Goal: Book appointment/travel/reservation

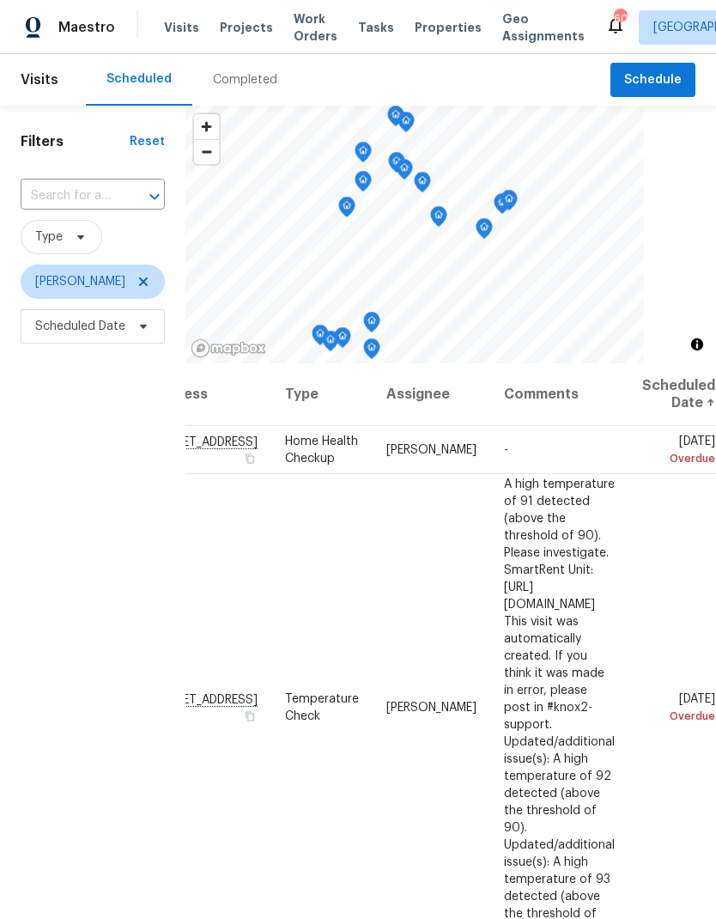
scroll to position [0, 139]
click at [0, 0] on icon at bounding box center [0, 0] width 0 height 0
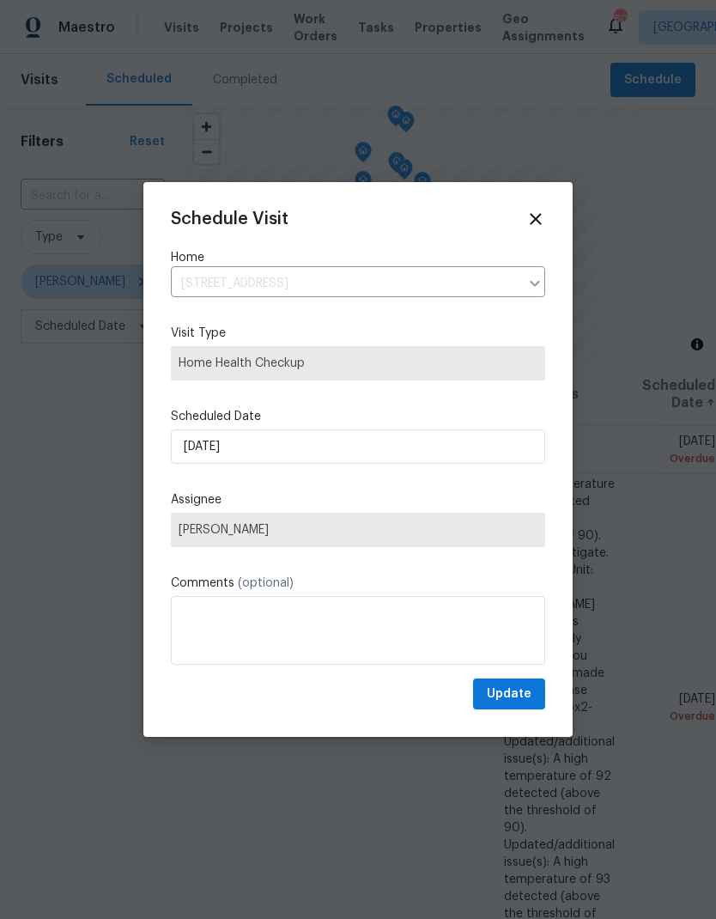
click at [685, 473] on div at bounding box center [358, 459] width 716 height 919
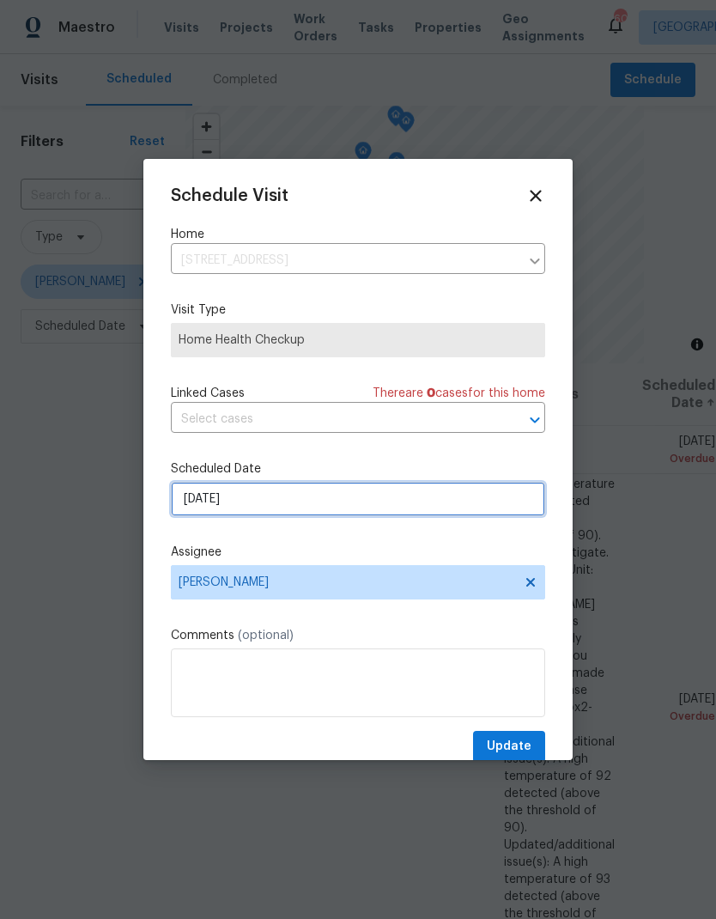
click at [189, 505] on input "9/5/2025" at bounding box center [358, 499] width 375 height 34
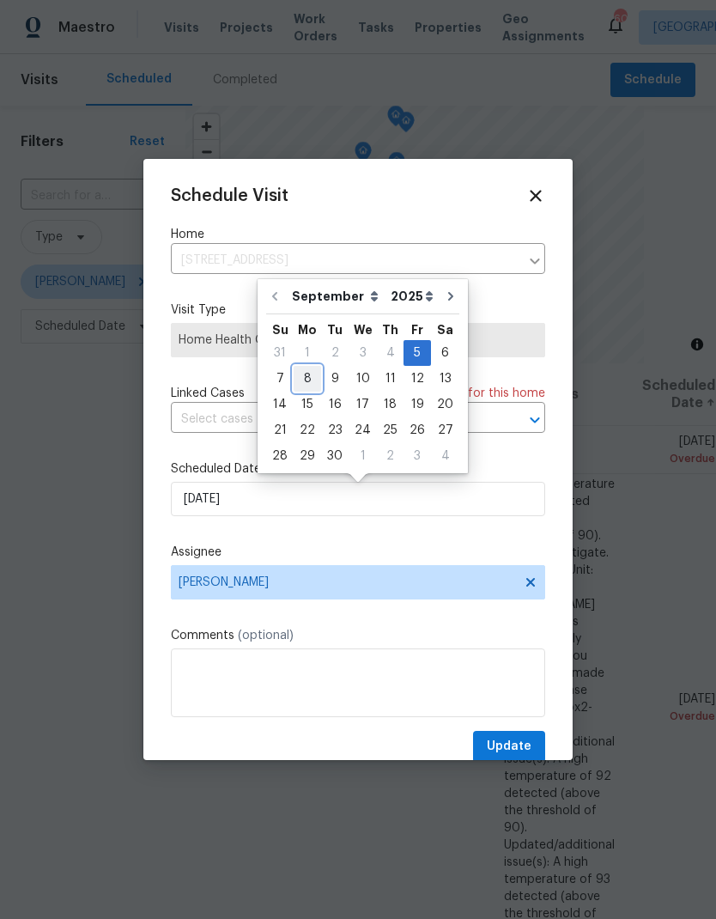
click at [304, 372] on div "8" at bounding box center [307, 379] width 27 height 24
type input "[DATE]"
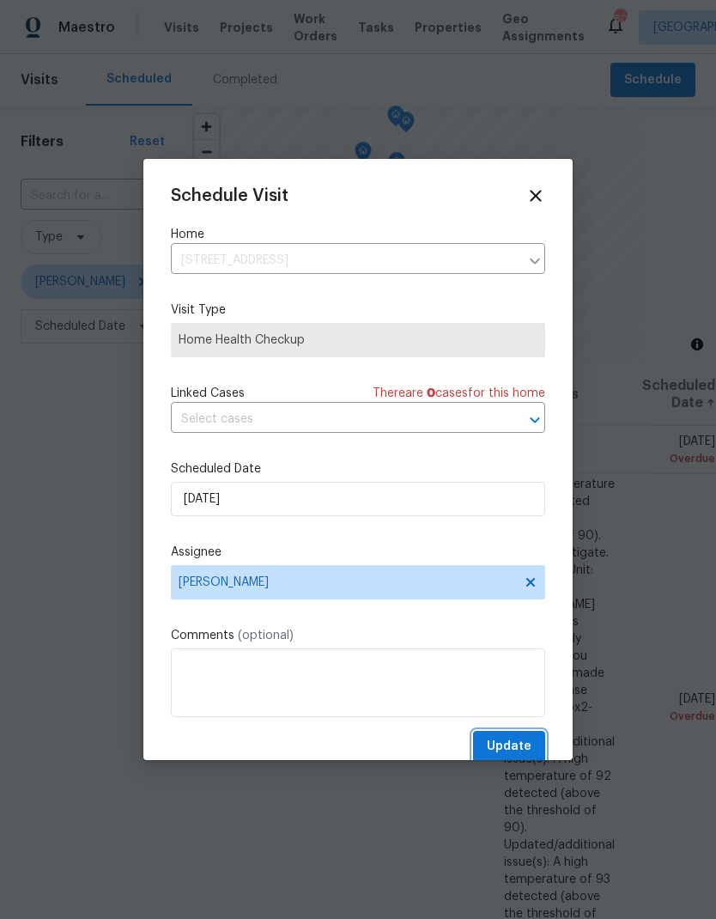
click at [527, 758] on span "Update" at bounding box center [509, 746] width 45 height 21
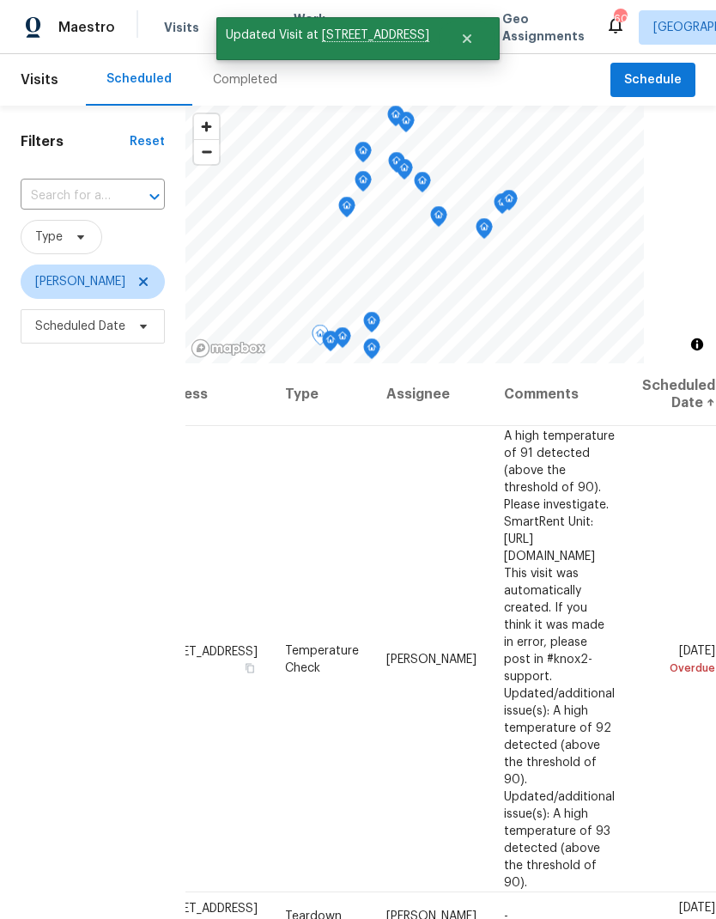
click at [0, 0] on icon at bounding box center [0, 0] width 0 height 0
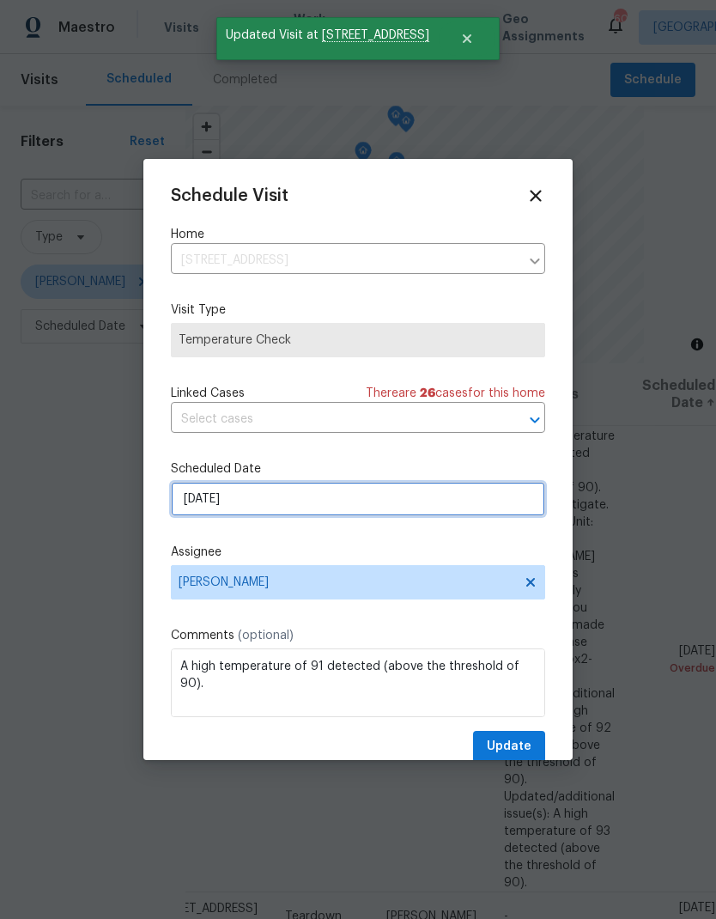
click at [190, 503] on input "9/7/2025" at bounding box center [358, 499] width 375 height 34
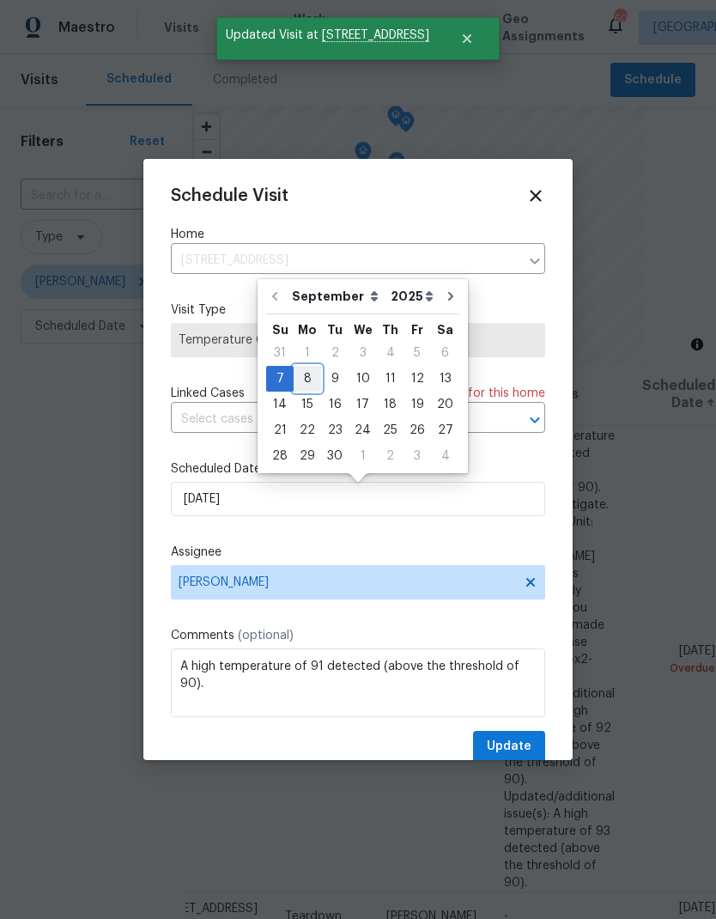
click at [308, 377] on div "8" at bounding box center [307, 379] width 27 height 24
type input "[DATE]"
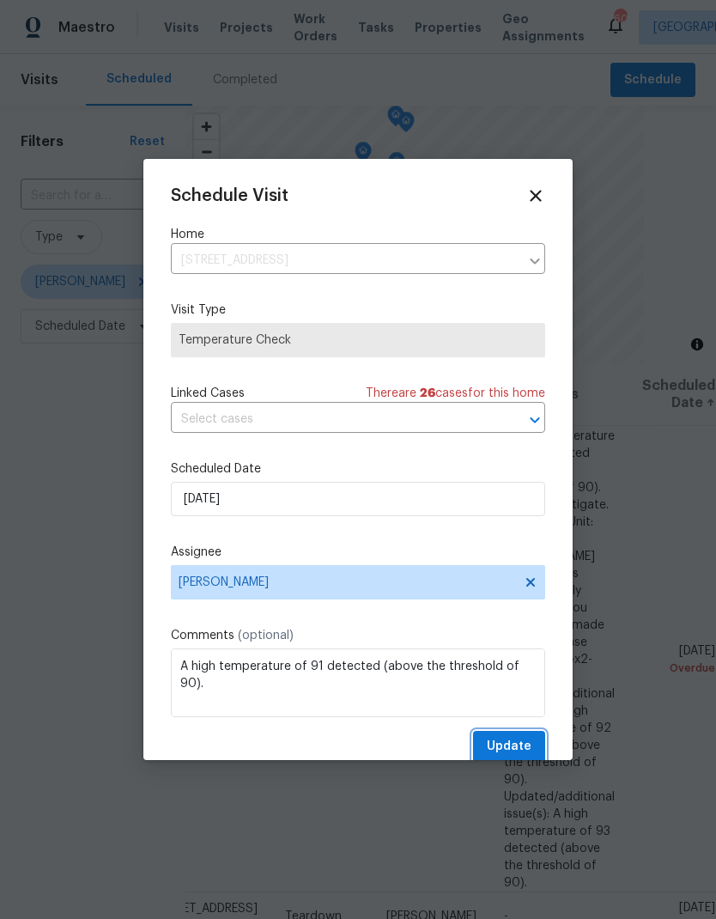
click at [521, 735] on button "Update" at bounding box center [509, 747] width 72 height 32
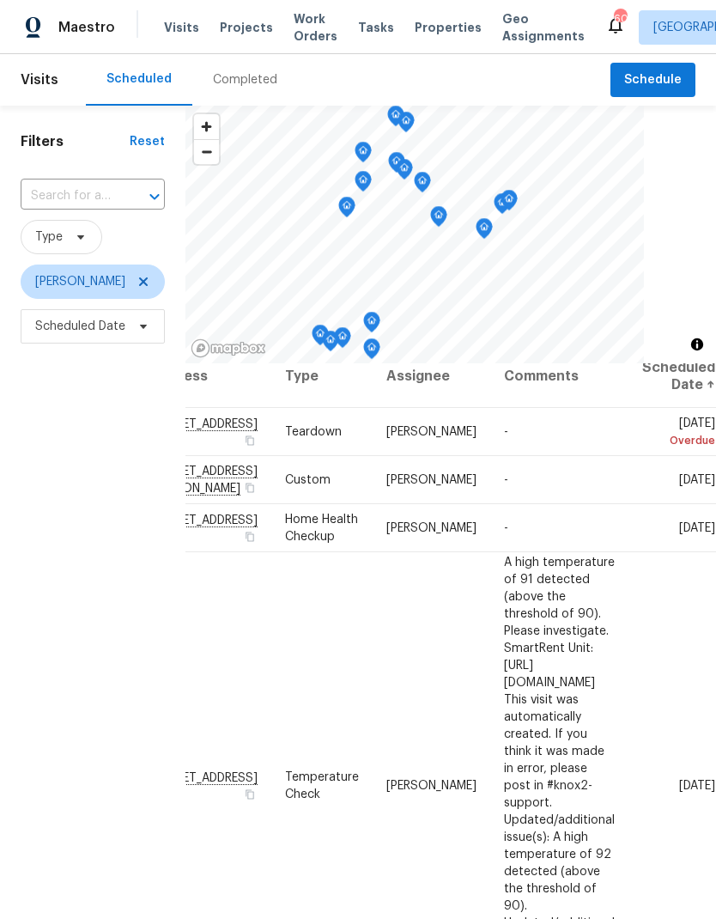
scroll to position [18, 143]
click at [0, 0] on icon at bounding box center [0, 0] width 0 height 0
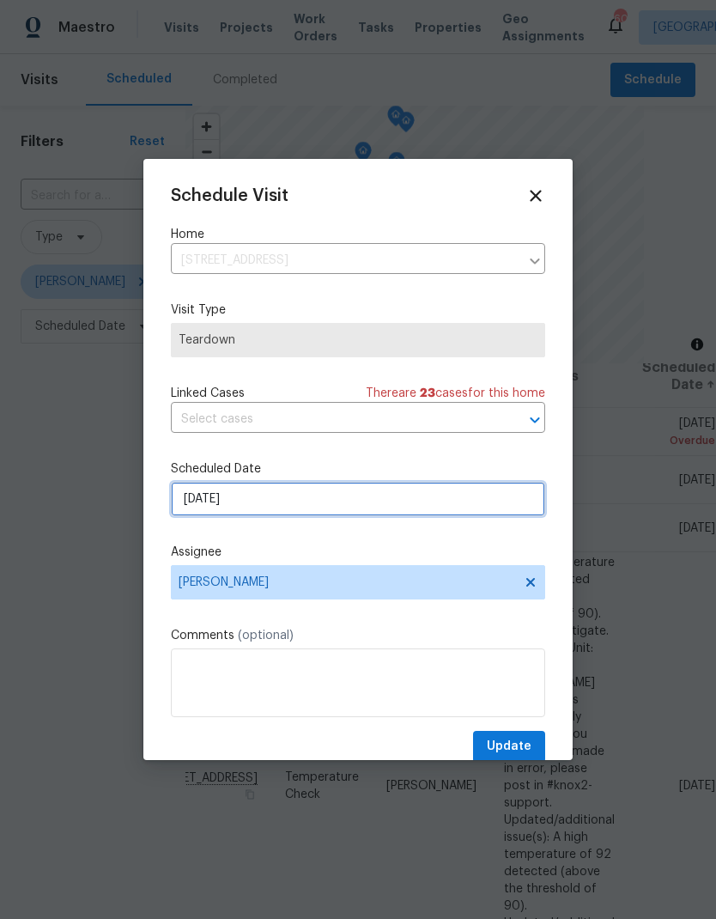
click at [189, 505] on input "9/7/2025" at bounding box center [358, 499] width 375 height 34
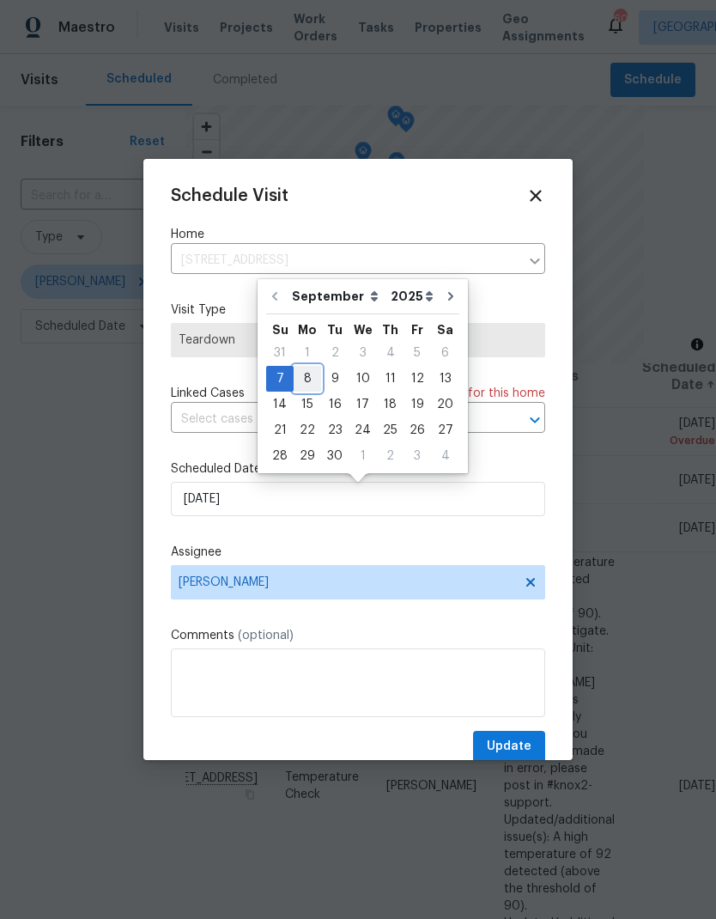
click at [305, 375] on div "8" at bounding box center [307, 379] width 27 height 24
type input "[DATE]"
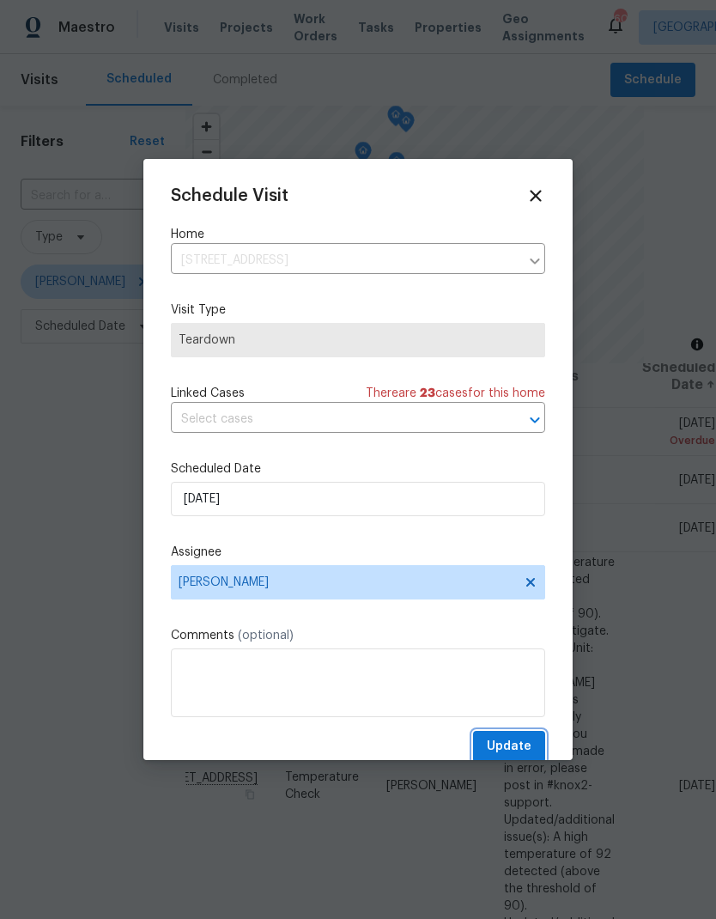
click at [532, 742] on button "Update" at bounding box center [509, 747] width 72 height 32
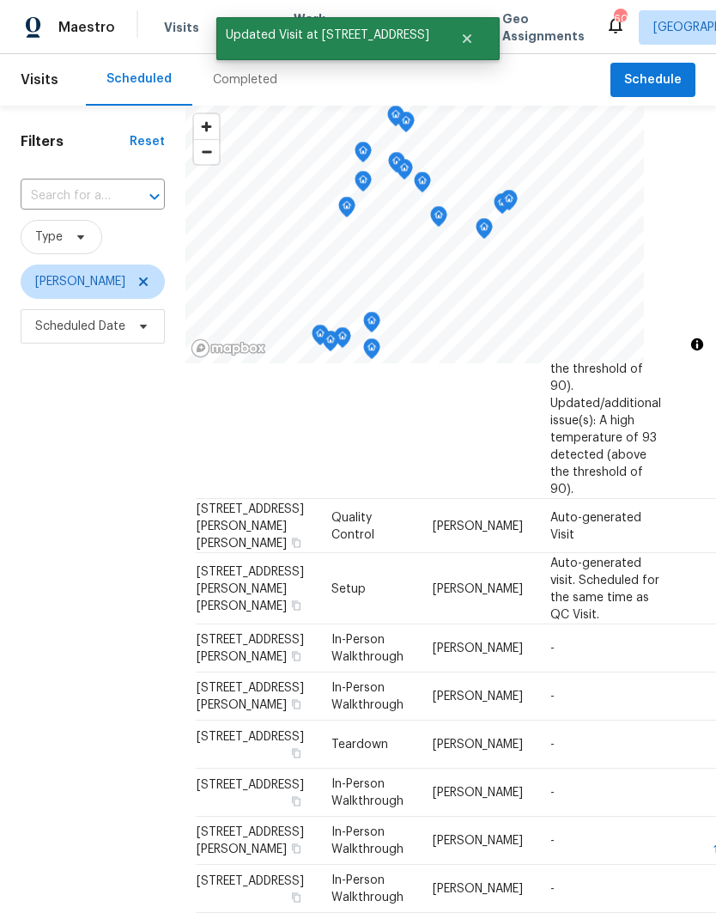
scroll to position [499, 4]
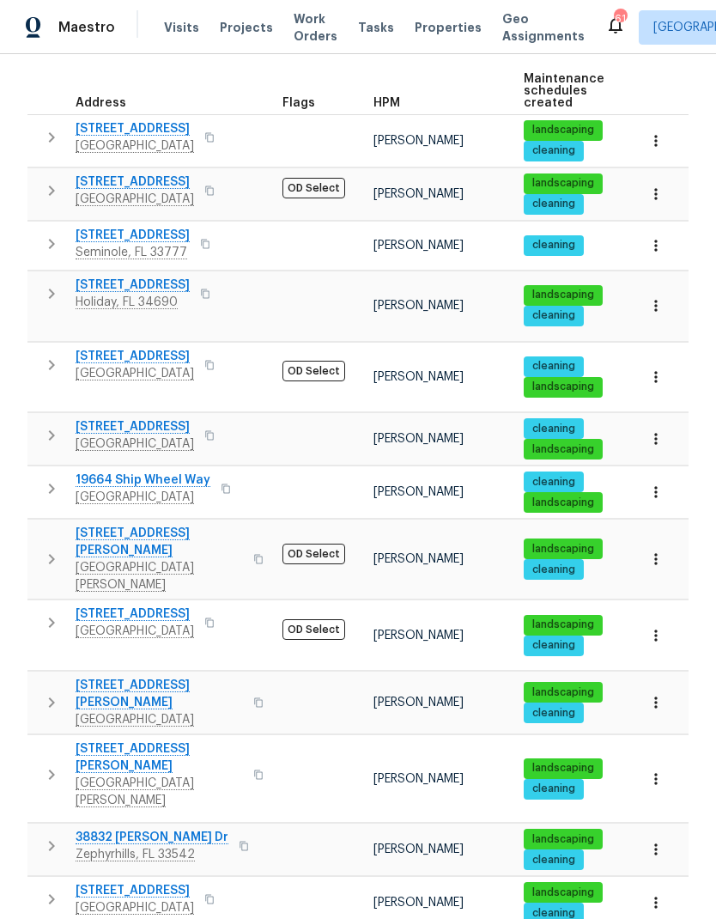
scroll to position [274, 0]
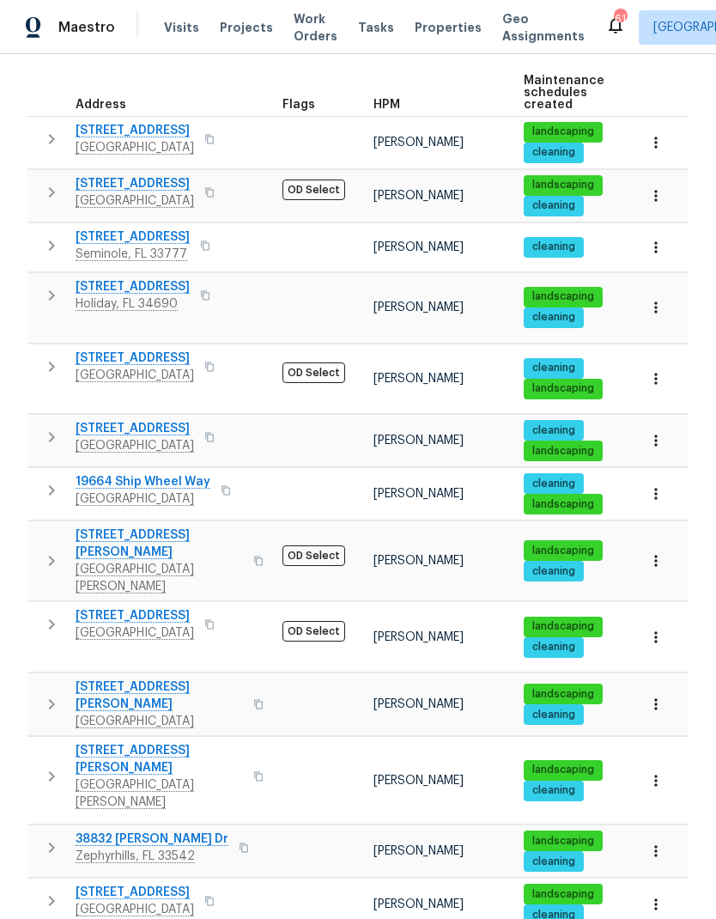
click at [50, 356] on icon "button" at bounding box center [51, 366] width 21 height 21
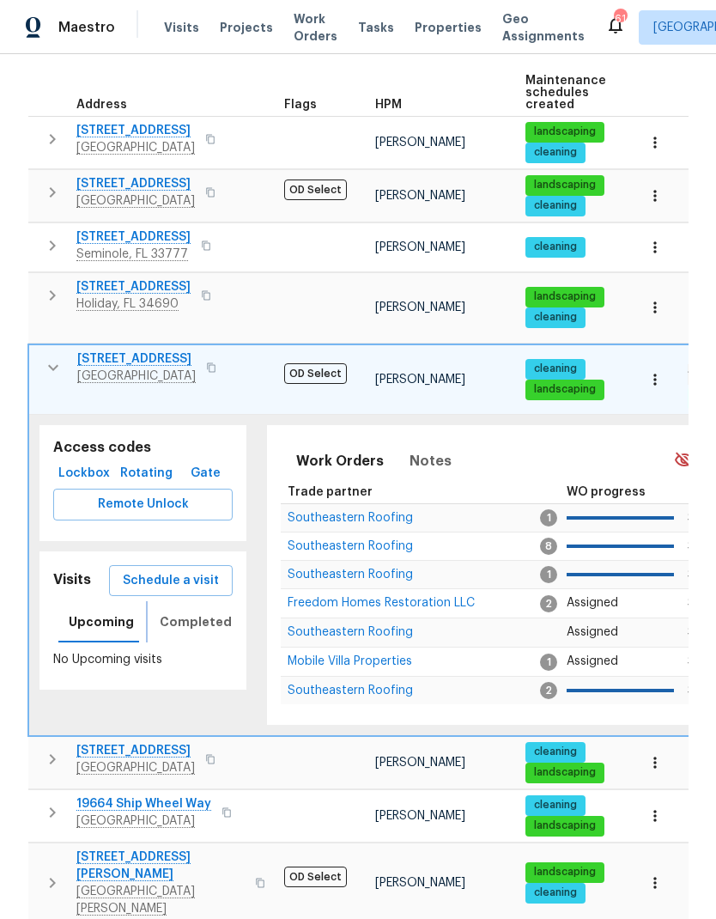
click at [168, 612] on span "Completed" at bounding box center [196, 622] width 72 height 21
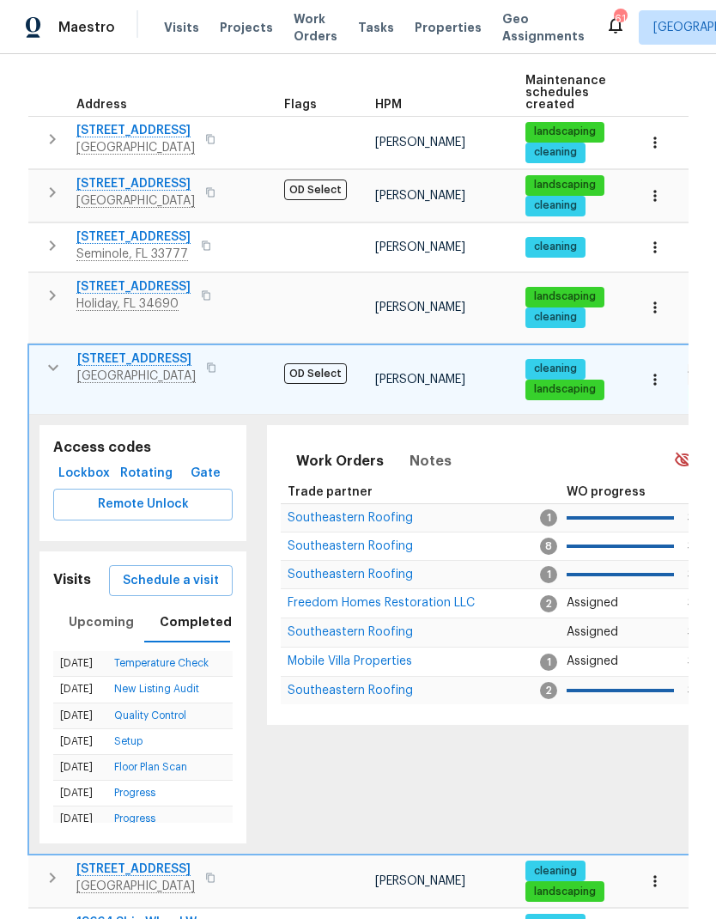
click at [55, 357] on icon "button" at bounding box center [53, 367] width 21 height 21
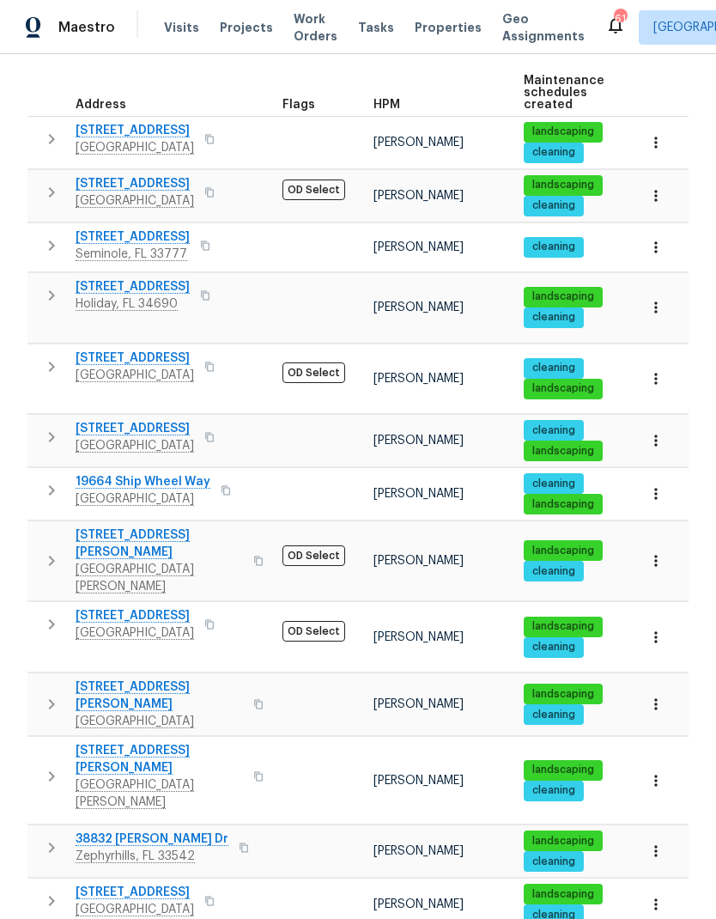
click at [52, 485] on icon "button" at bounding box center [52, 490] width 6 height 10
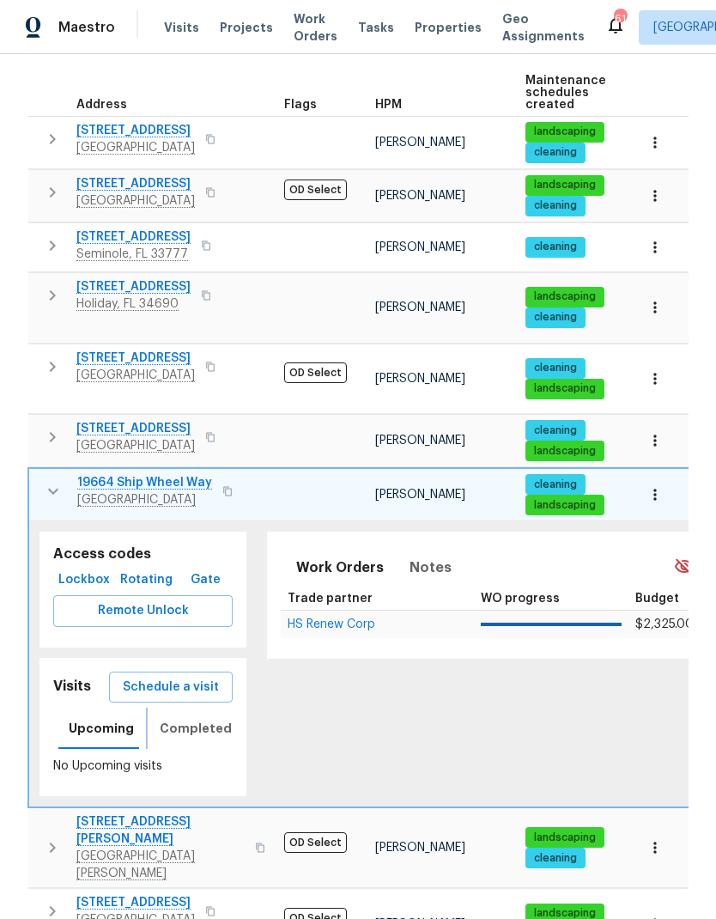
click at [180, 718] on span "Completed" at bounding box center [196, 728] width 72 height 21
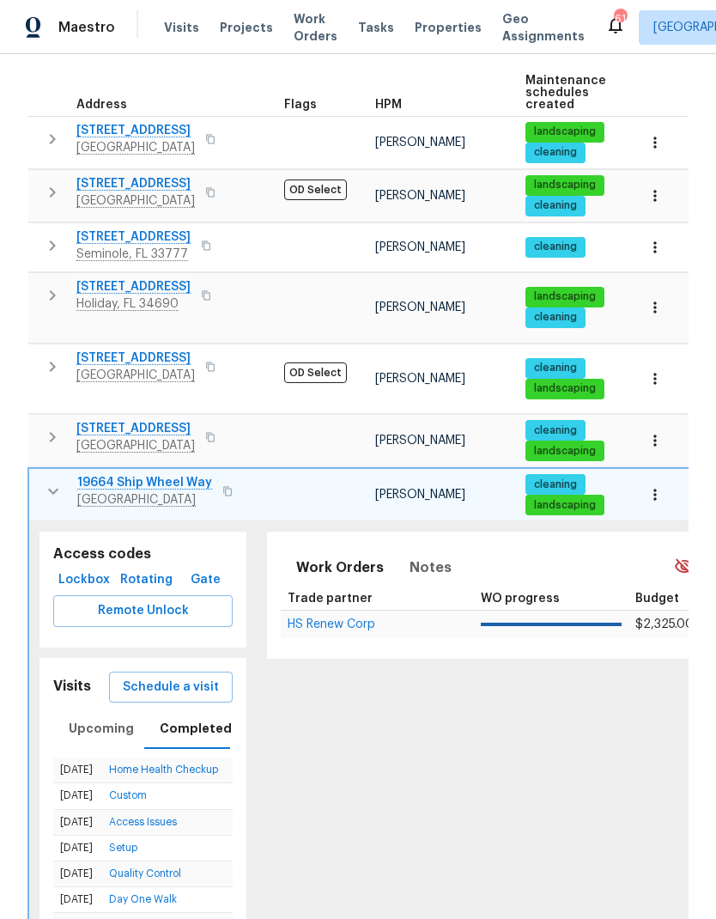
click at [150, 677] on span "Schedule a visit" at bounding box center [171, 687] width 96 height 21
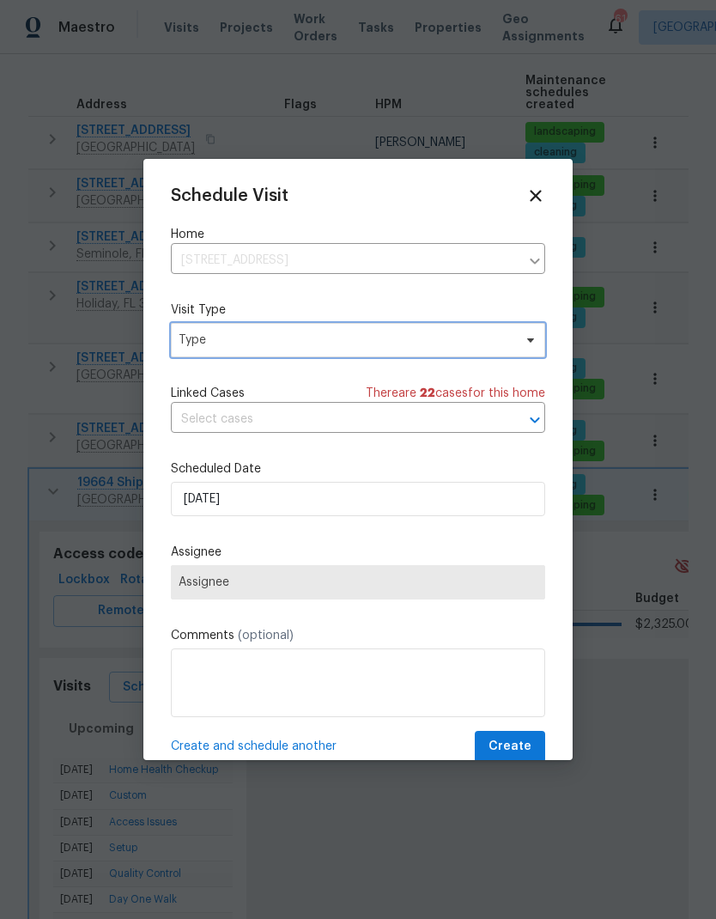
click at [200, 350] on span "Type" at bounding box center [358, 340] width 375 height 34
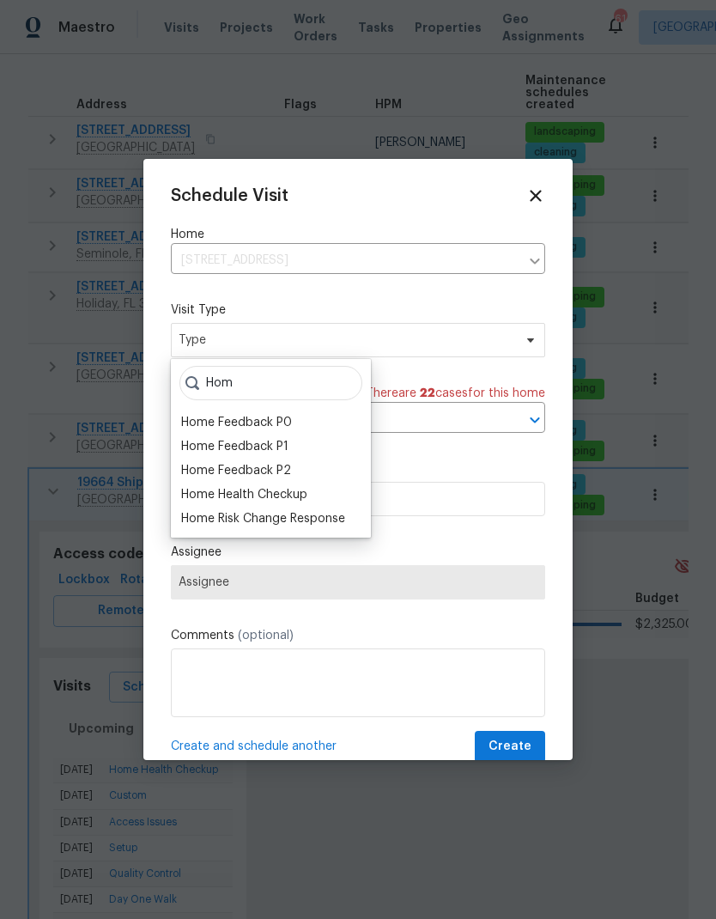
type input "Hom"
click at [215, 494] on div "Home Health Checkup" at bounding box center [244, 494] width 126 height 17
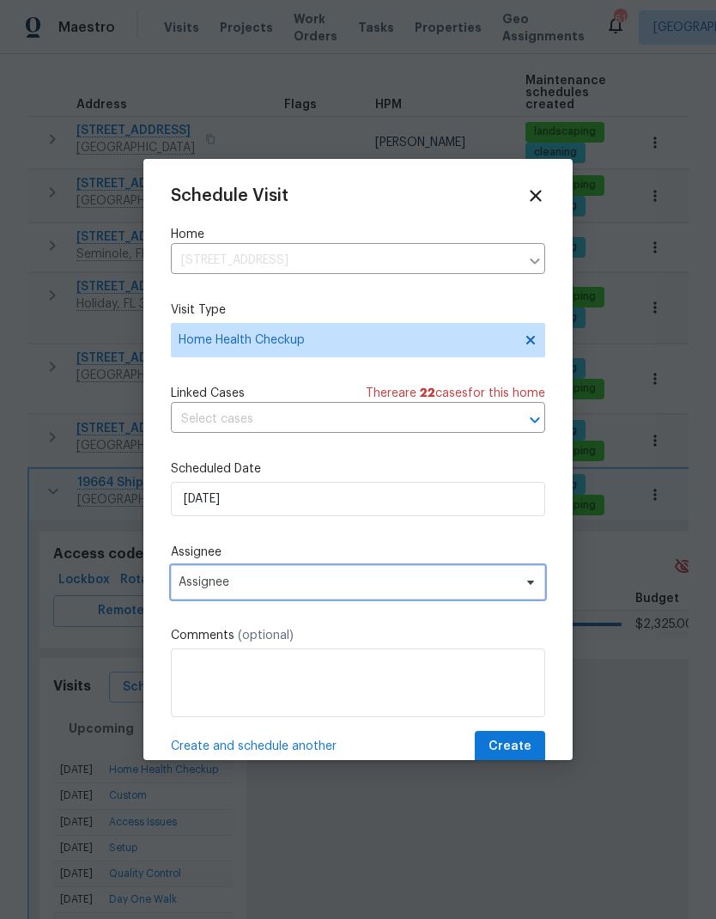
click at [205, 582] on span "Assignee" at bounding box center [347, 583] width 337 height 14
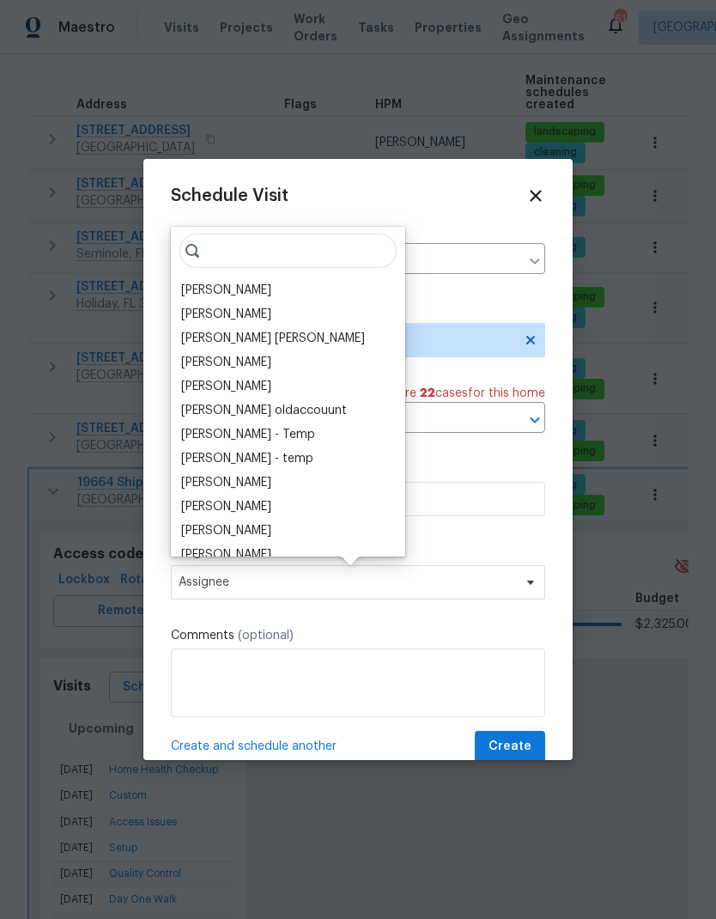
click at [201, 286] on div "[PERSON_NAME]" at bounding box center [226, 290] width 90 height 17
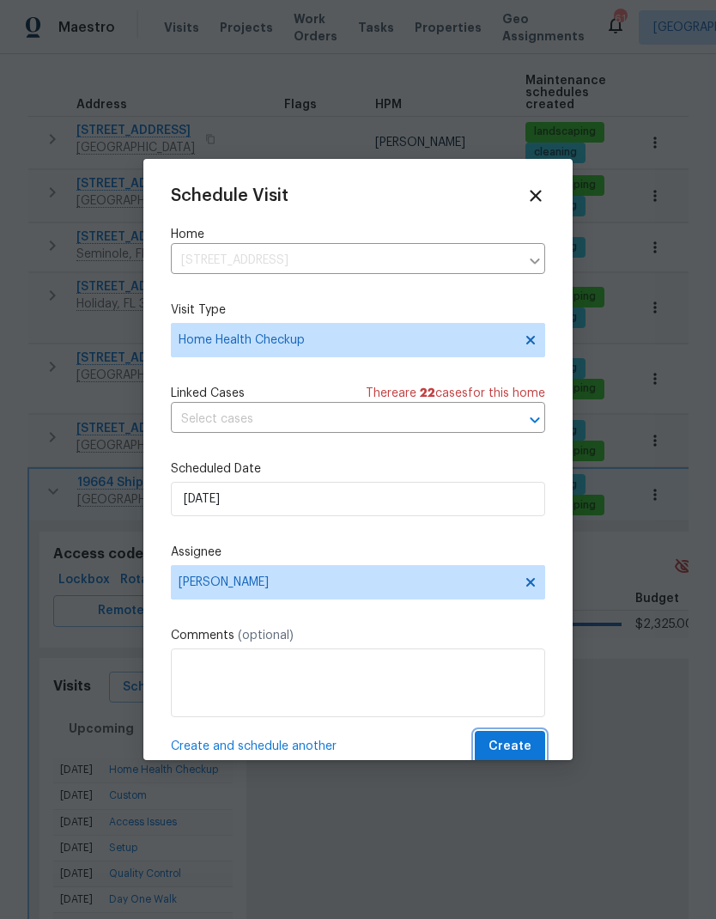
click at [507, 754] on span "Create" at bounding box center [510, 746] width 43 height 21
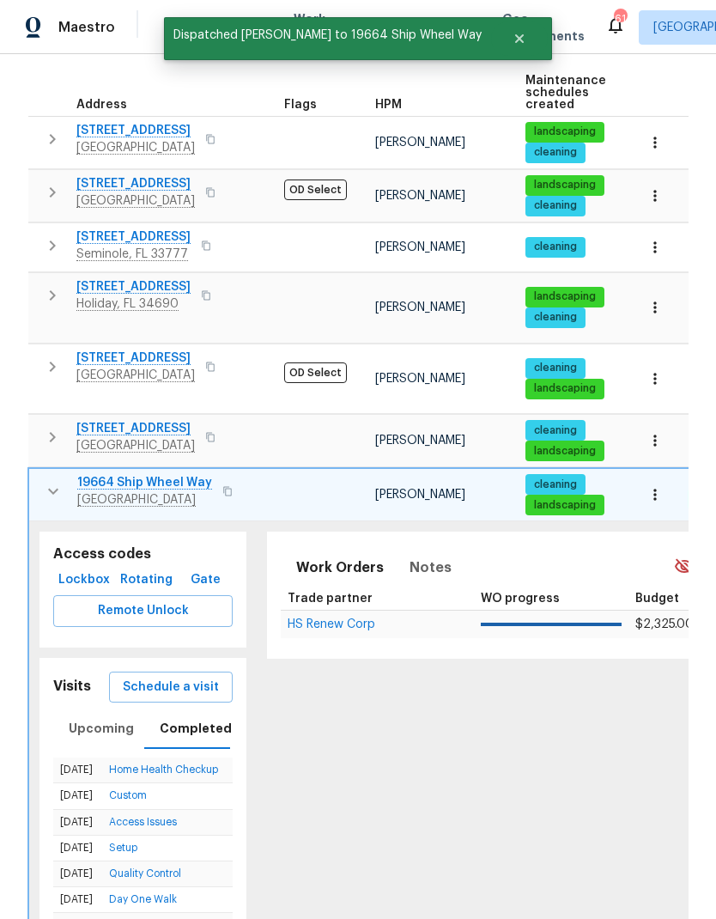
click at [47, 481] on icon "button" at bounding box center [53, 491] width 21 height 21
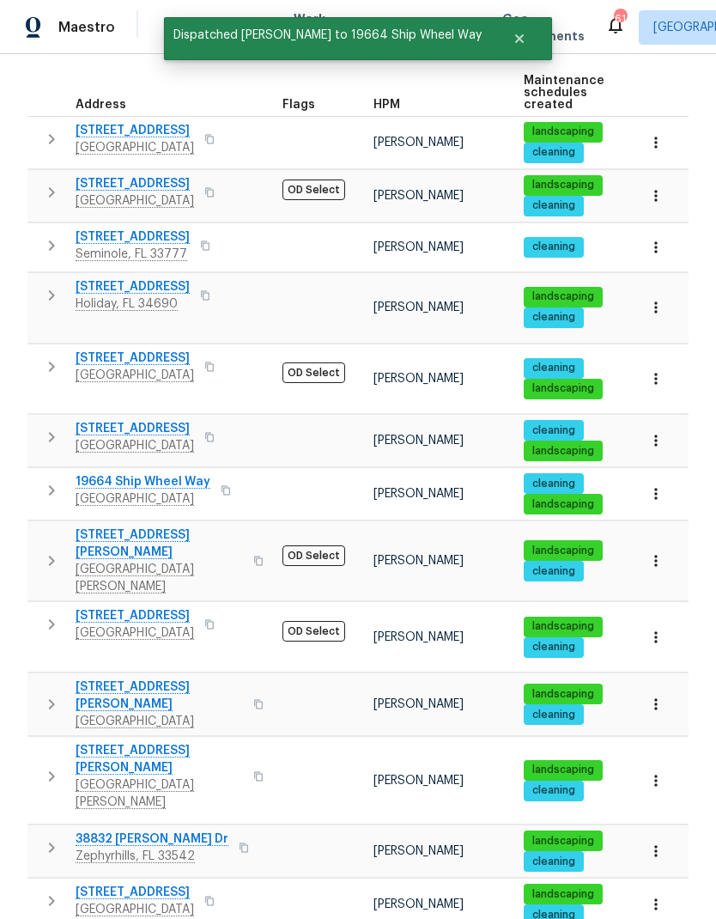
scroll to position [69, 0]
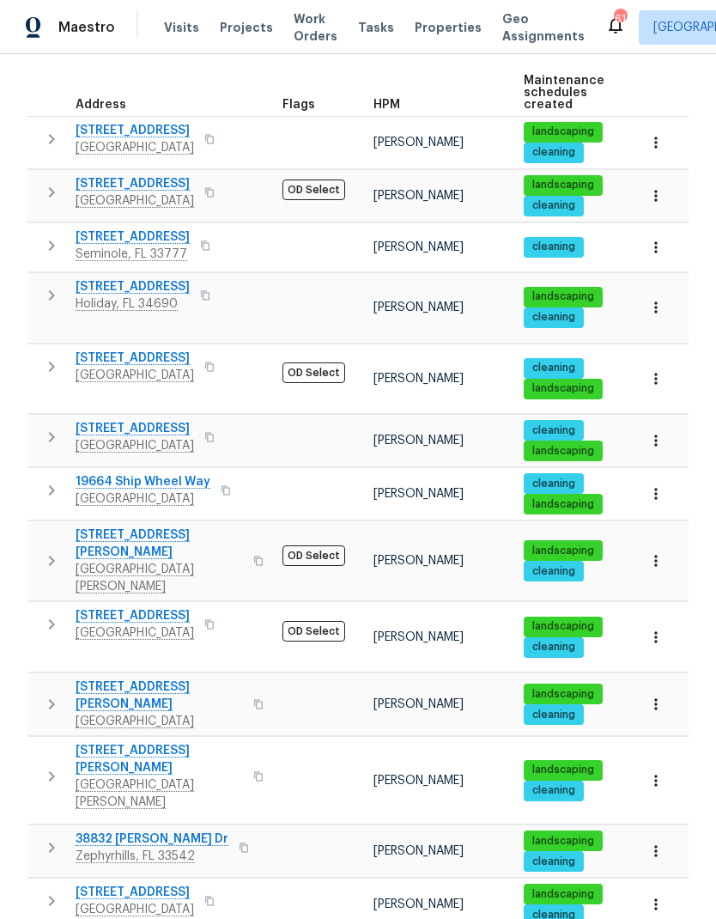
click at [47, 838] on icon "button" at bounding box center [51, 848] width 21 height 21
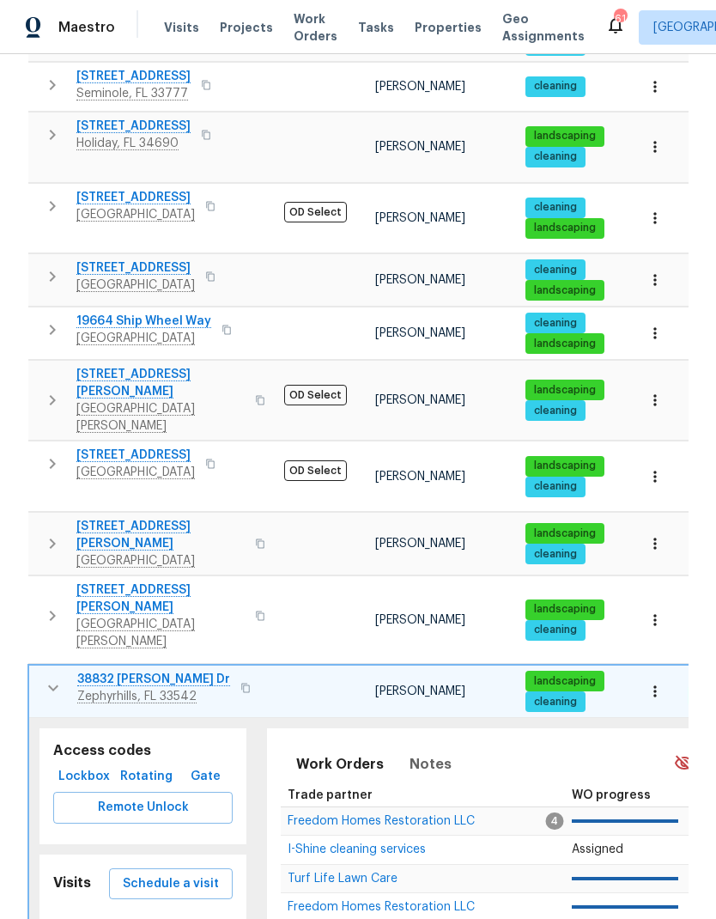
scroll to position [441, 0]
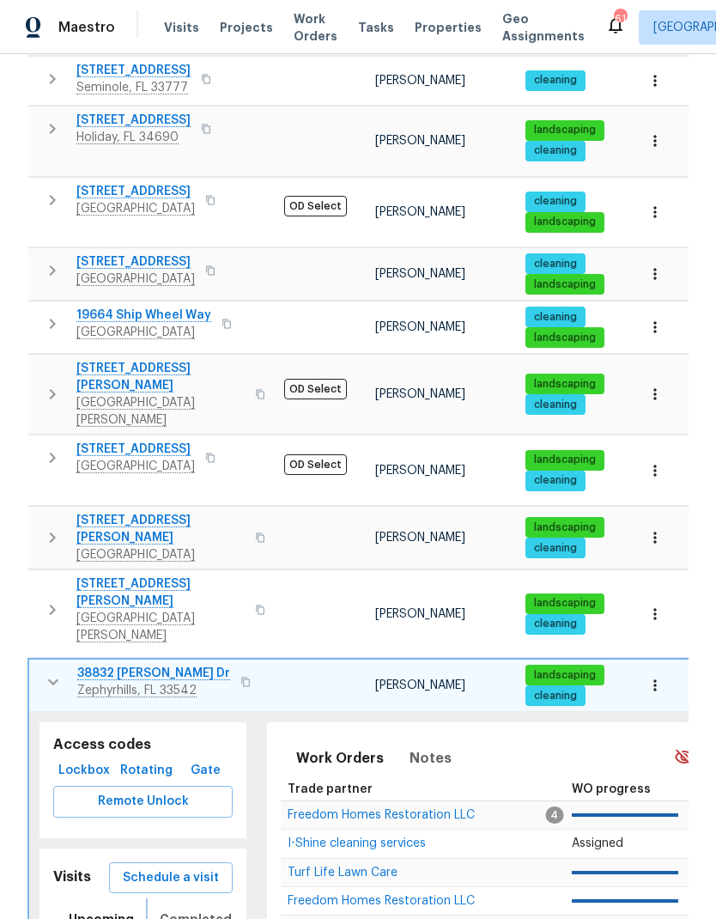
click at [160, 909] on span "Completed" at bounding box center [196, 919] width 72 height 21
click at [135, 868] on span "Schedule a visit" at bounding box center [171, 878] width 96 height 21
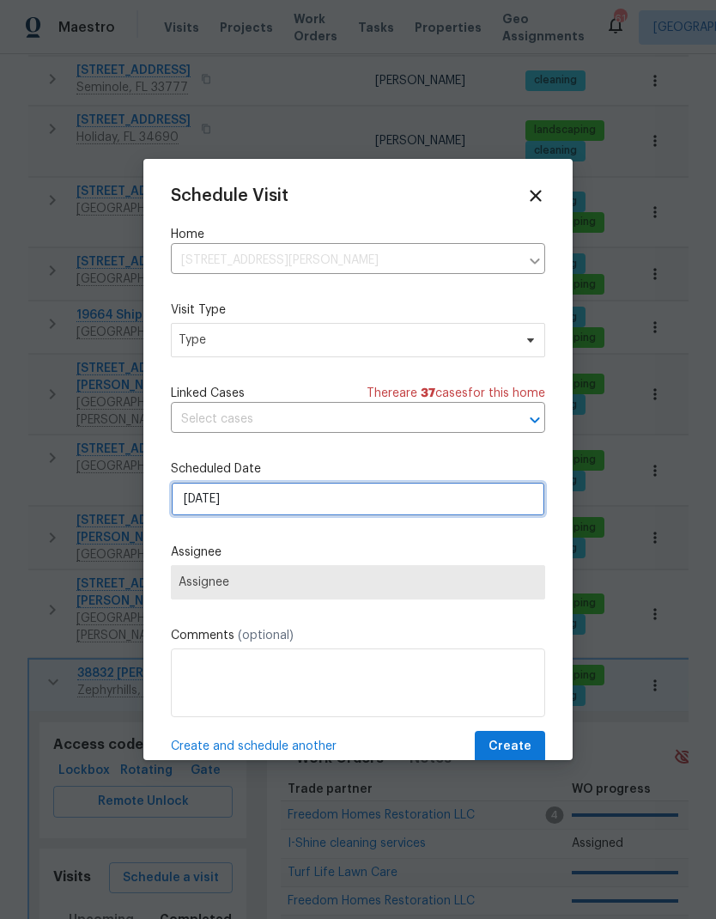
click at [186, 495] on input "[DATE]" at bounding box center [358, 499] width 375 height 34
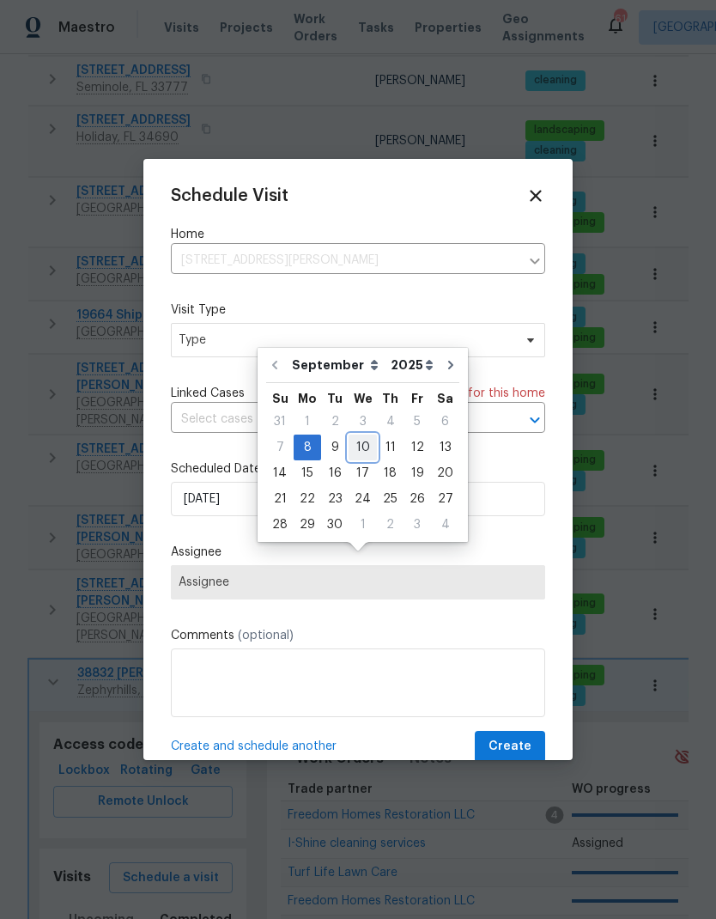
click at [356, 436] on div "10" at bounding box center [363, 448] width 28 height 24
type input "[DATE]"
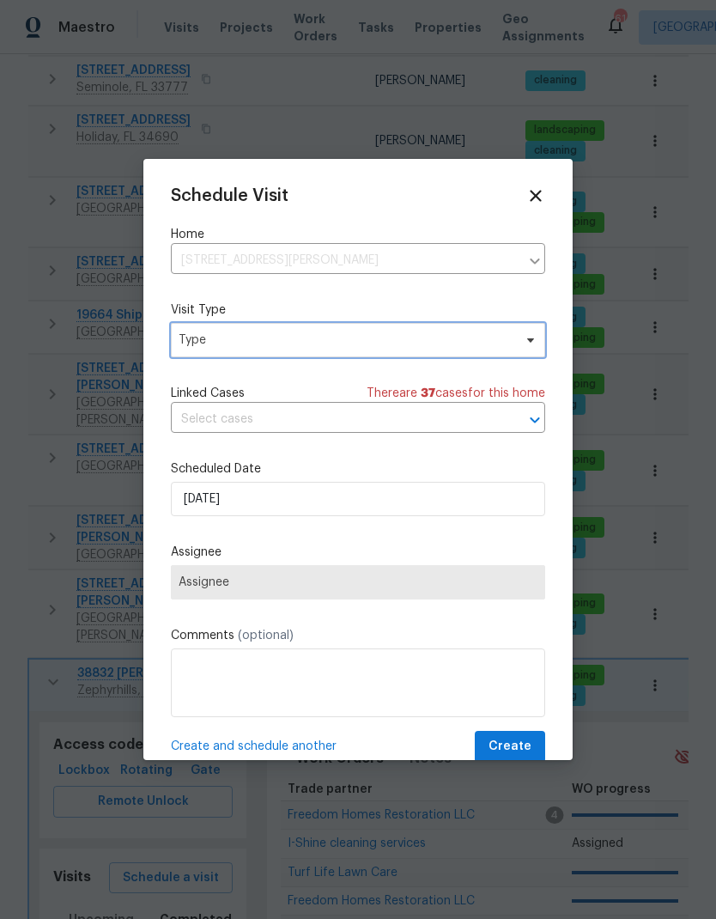
click at [194, 344] on span "Type" at bounding box center [346, 340] width 334 height 17
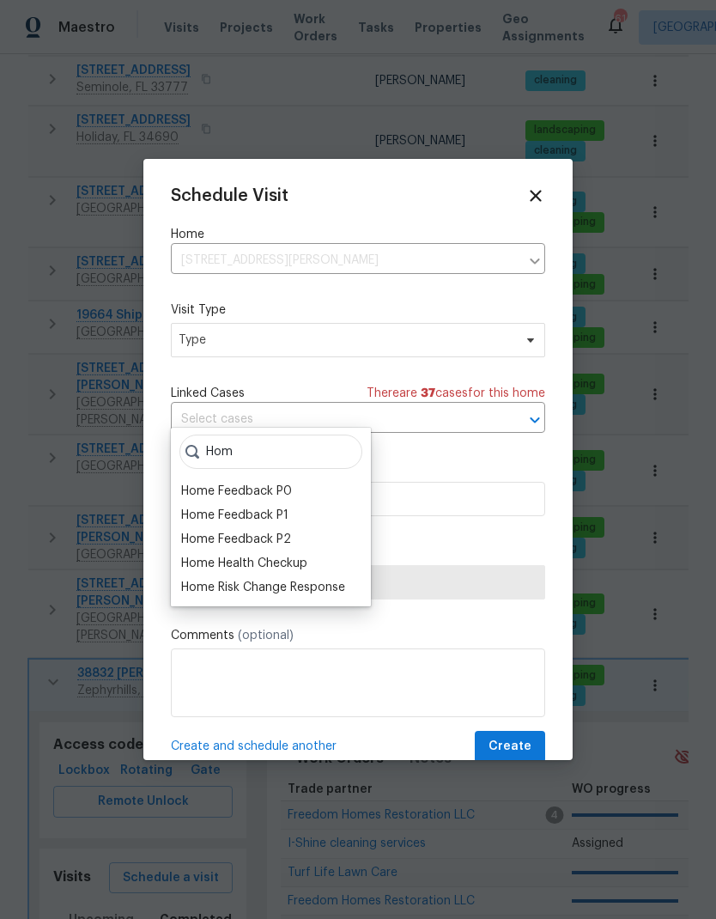
type input "Hom"
click at [197, 555] on div "Home Health Checkup" at bounding box center [244, 563] width 126 height 17
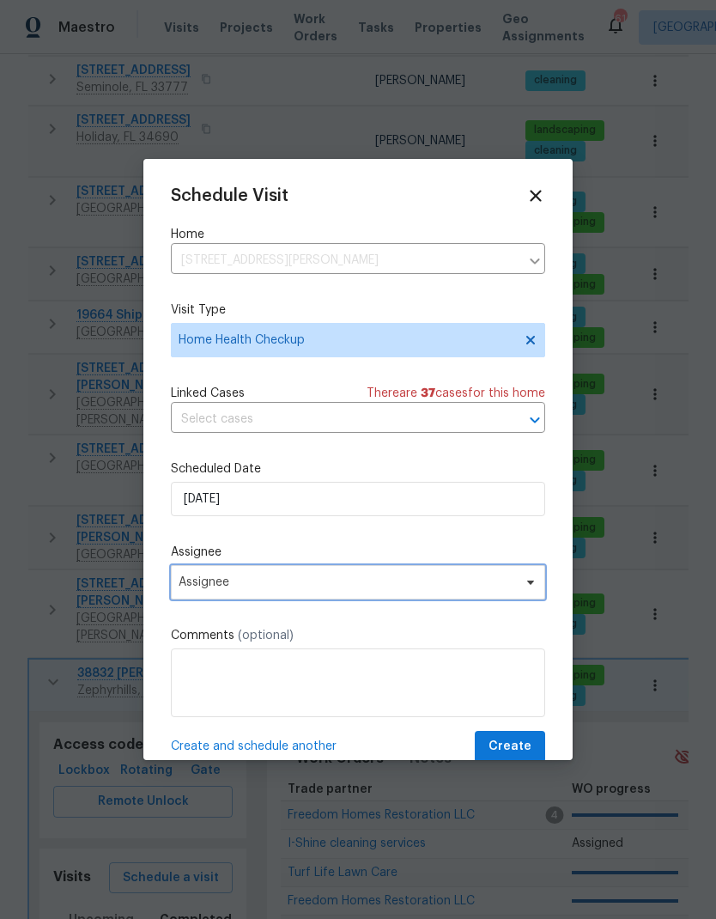
click at [201, 580] on span "Assignee" at bounding box center [347, 583] width 337 height 14
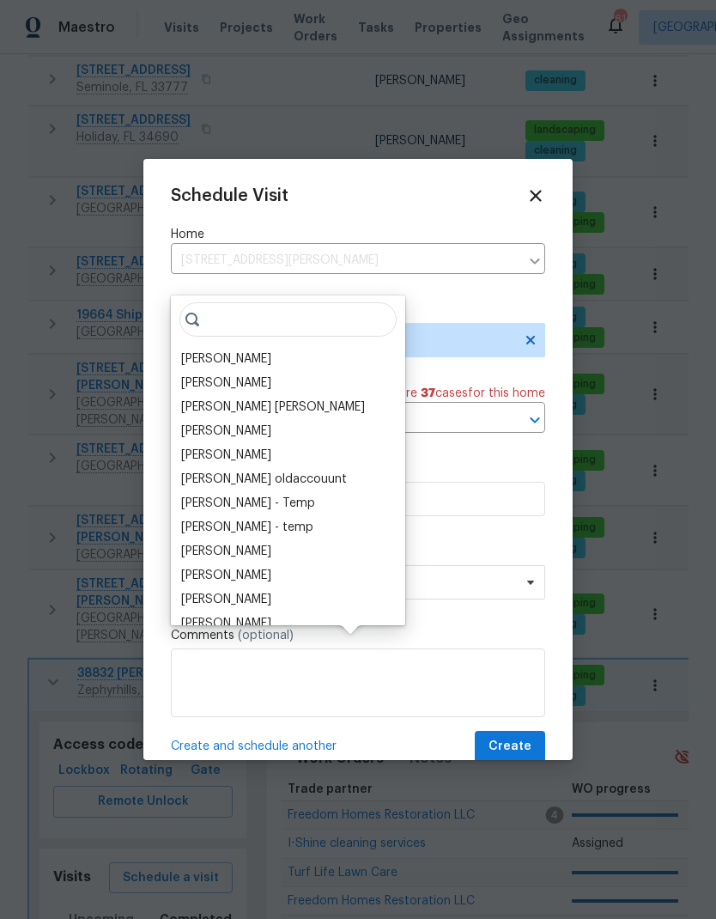
click at [194, 350] on div "[PERSON_NAME]" at bounding box center [226, 358] width 90 height 17
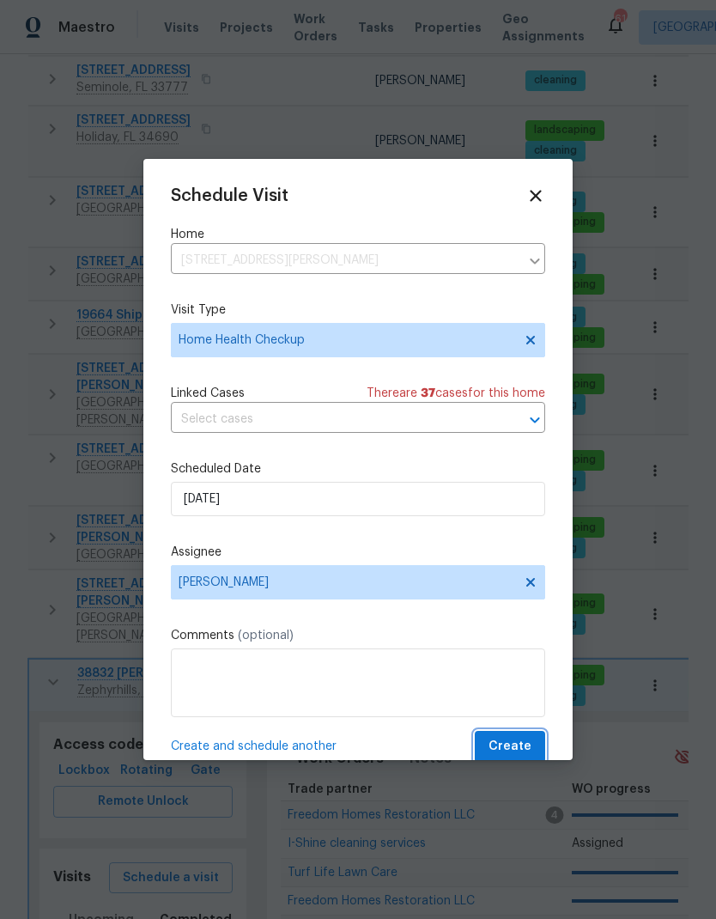
click at [516, 742] on span "Create" at bounding box center [510, 746] width 43 height 21
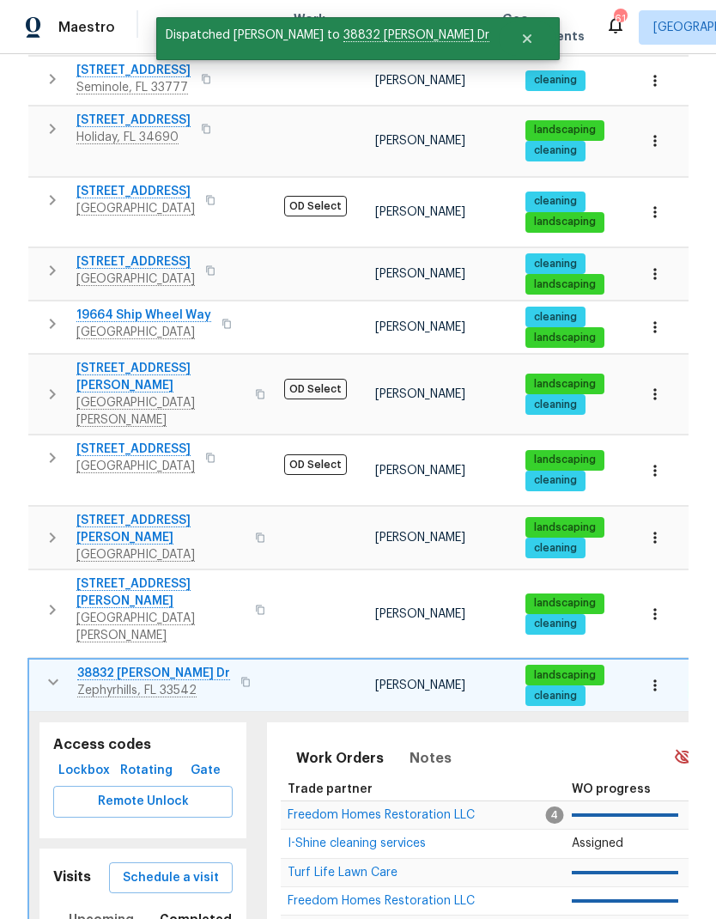
click at [48, 672] on icon "button" at bounding box center [53, 682] width 21 height 21
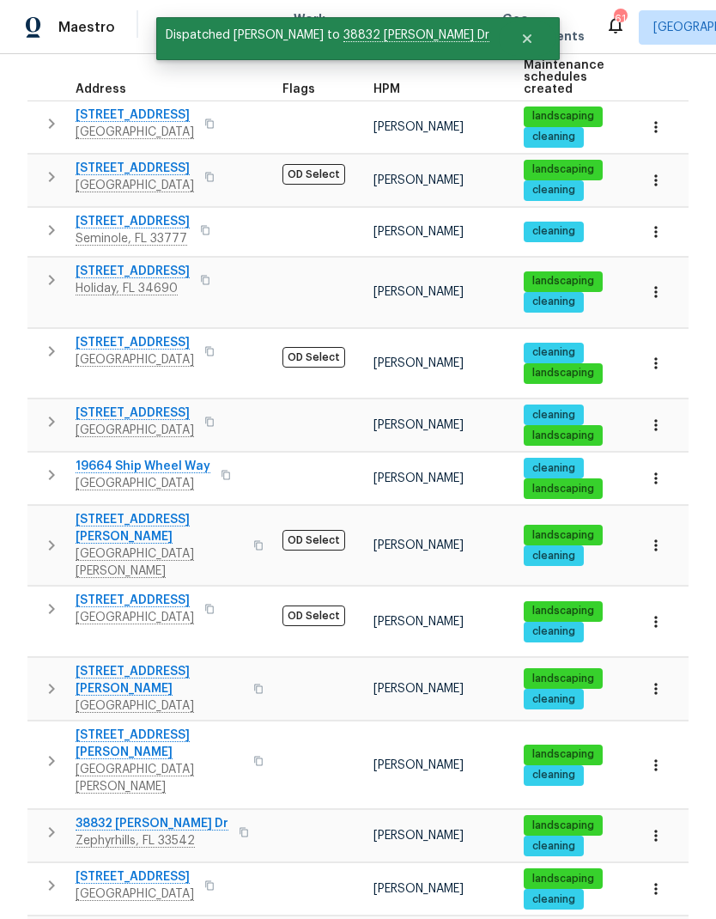
scroll to position [274, 0]
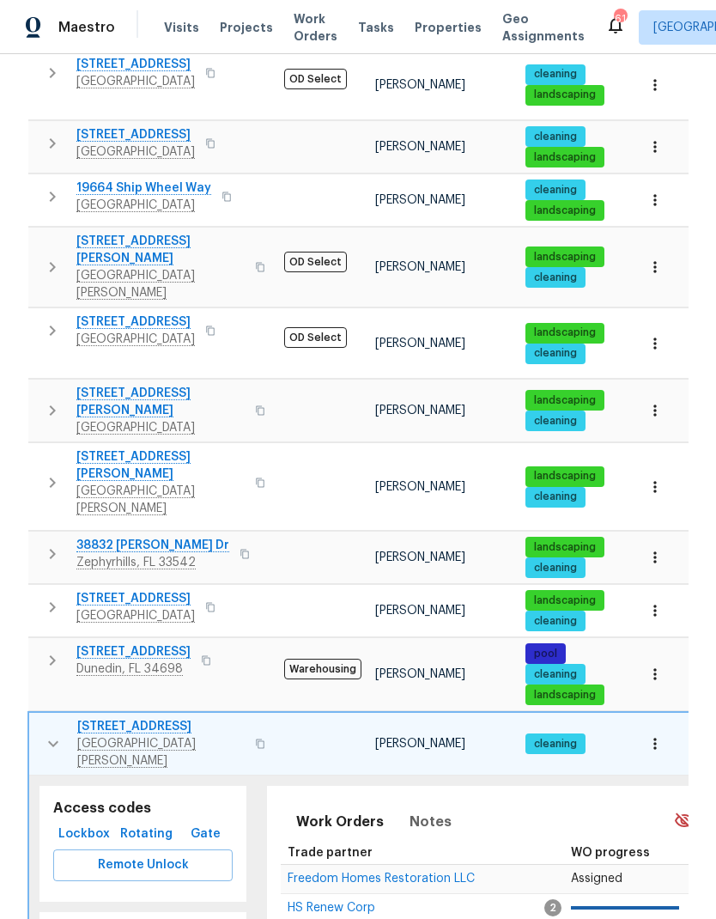
scroll to position [567, 0]
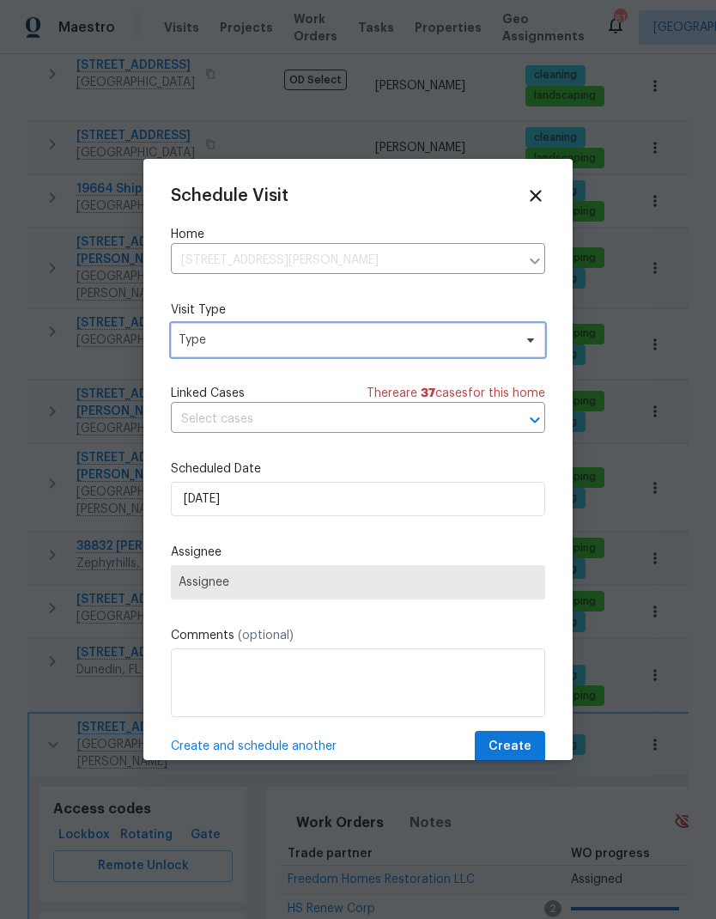
click at [199, 326] on span "Type" at bounding box center [358, 340] width 375 height 34
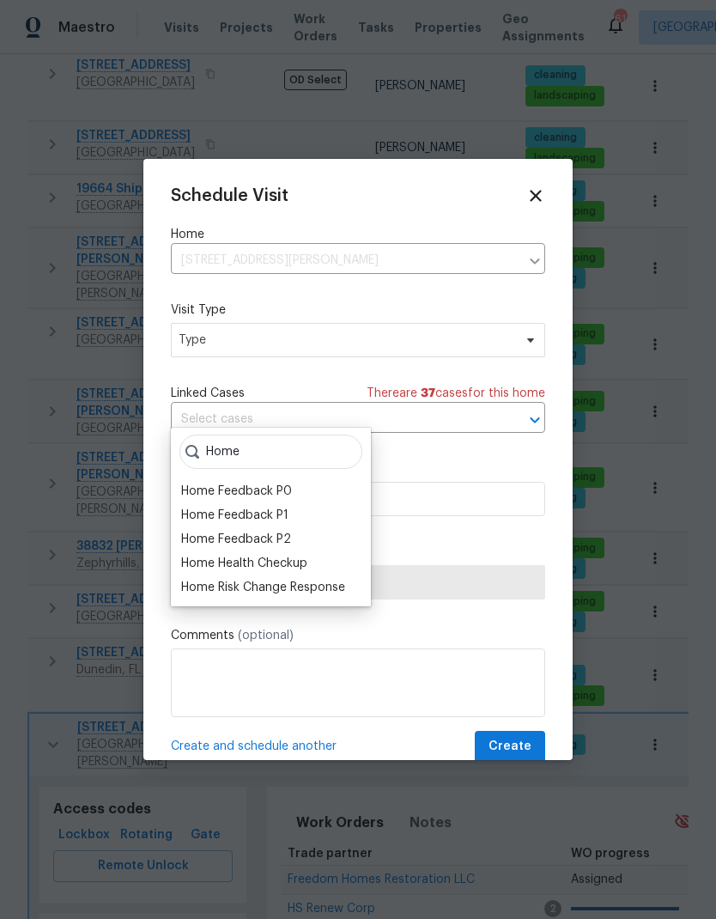
type input "Home"
click at [197, 555] on div "Home Health Checkup" at bounding box center [244, 563] width 126 height 17
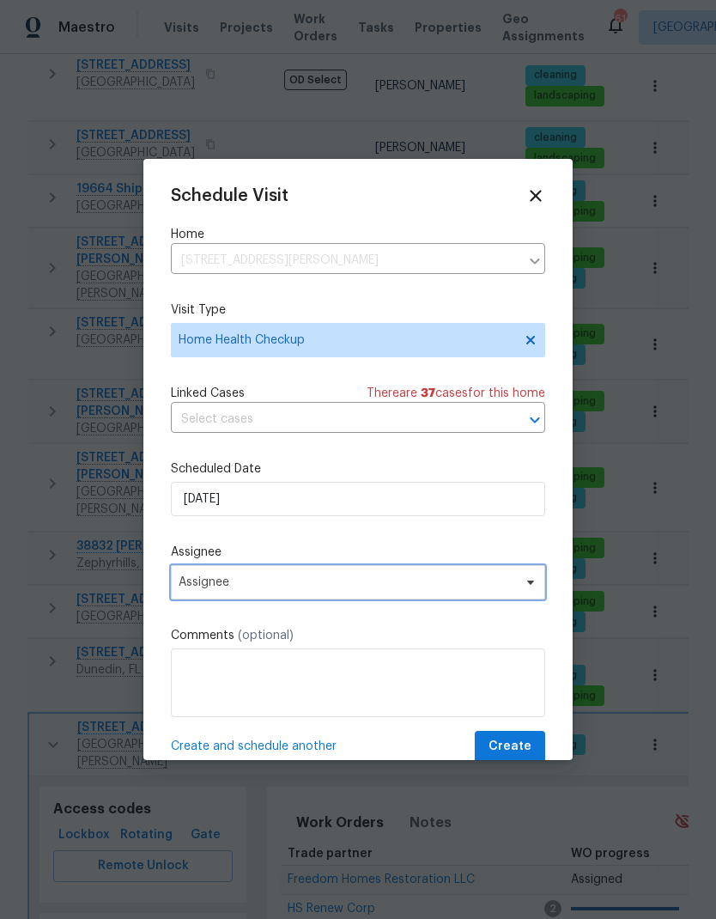
click at [192, 589] on span "Assignee" at bounding box center [347, 583] width 337 height 14
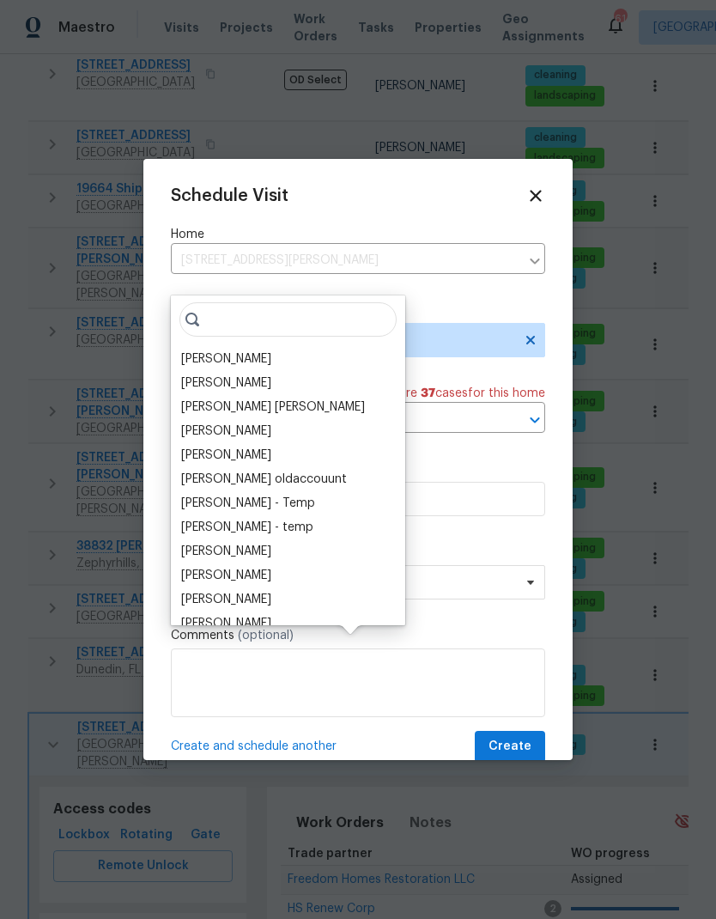
click at [189, 350] on div "[PERSON_NAME]" at bounding box center [226, 358] width 90 height 17
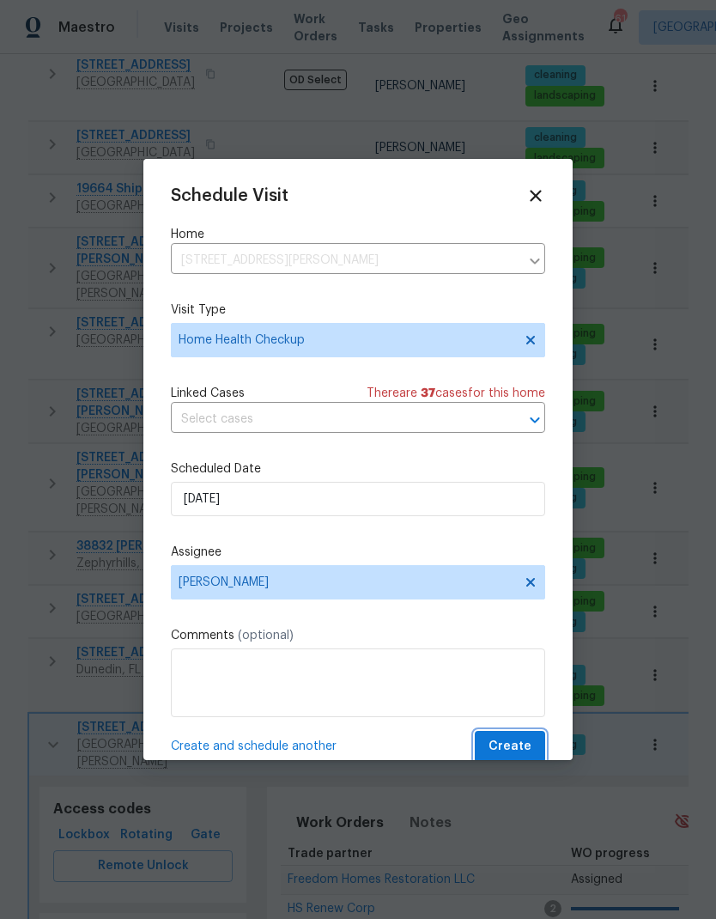
click at [500, 742] on span "Create" at bounding box center [510, 746] width 43 height 21
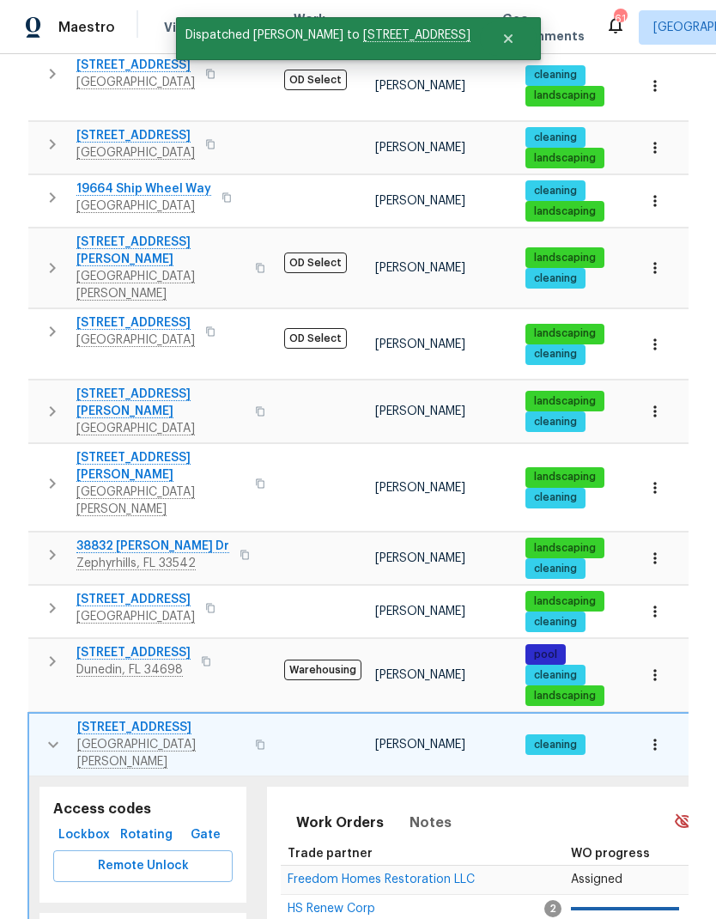
click at [49, 734] on icon "button" at bounding box center [53, 744] width 21 height 21
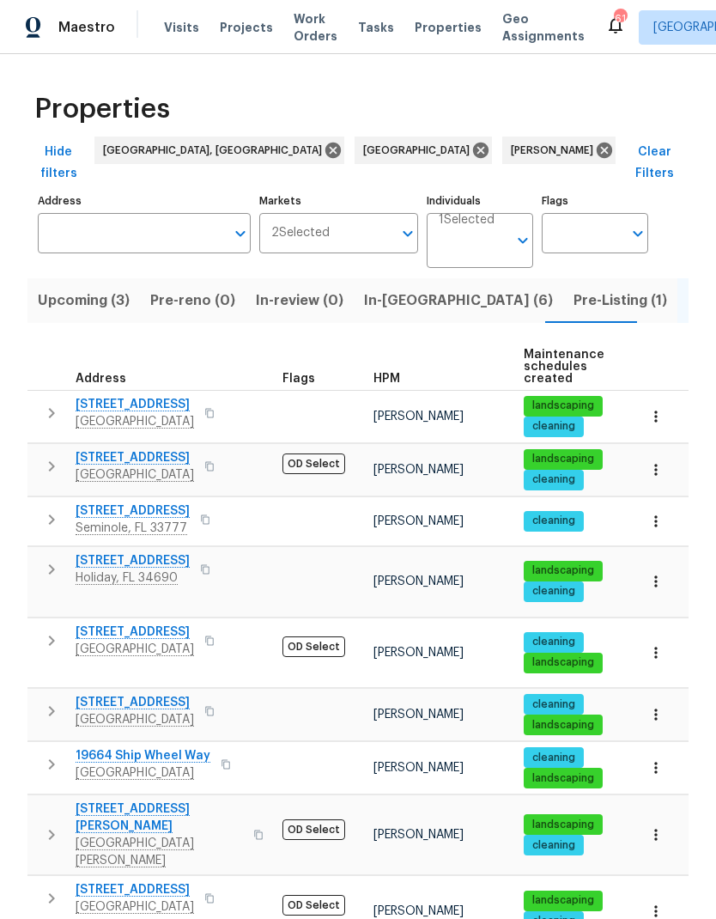
scroll to position [0, 0]
click at [46, 456] on icon "button" at bounding box center [51, 466] width 21 height 21
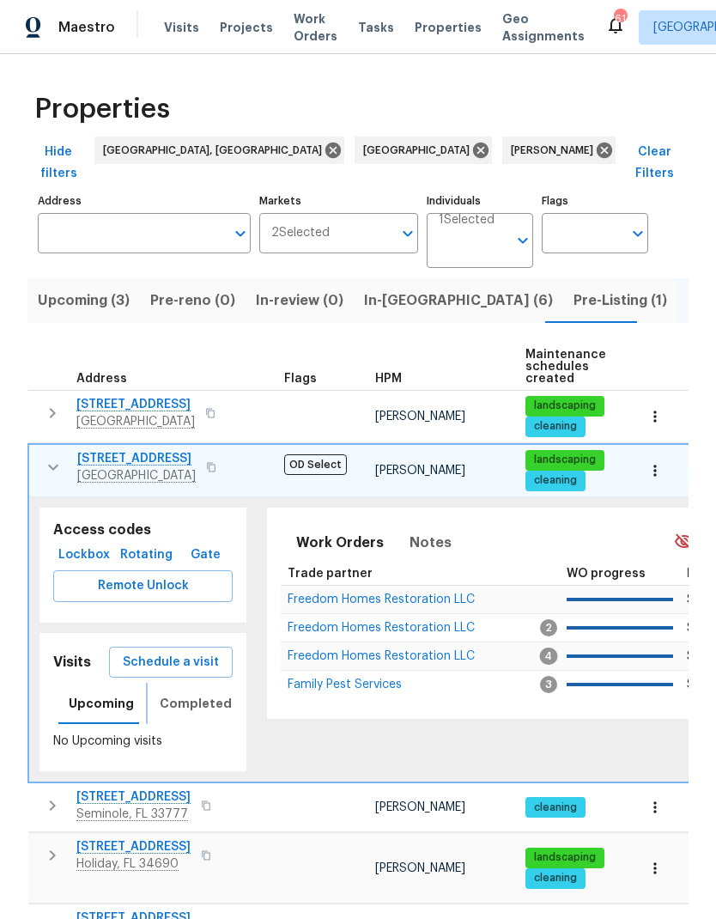
click at [178, 693] on span "Completed" at bounding box center [196, 703] width 72 height 21
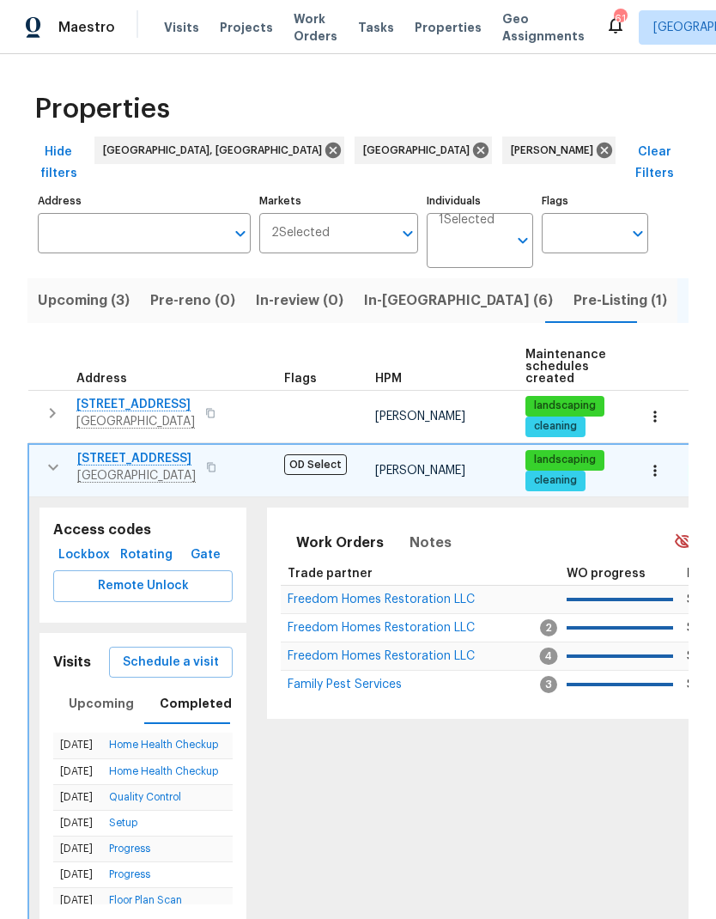
click at [148, 652] on span "Schedule a visit" at bounding box center [171, 662] width 96 height 21
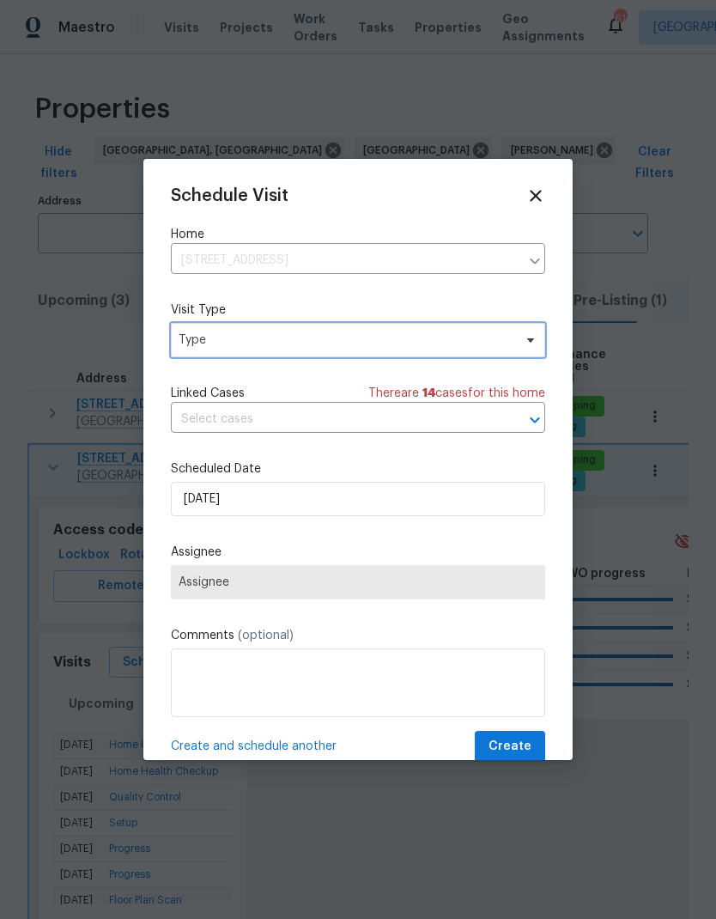
click at [204, 342] on span "Type" at bounding box center [346, 340] width 334 height 17
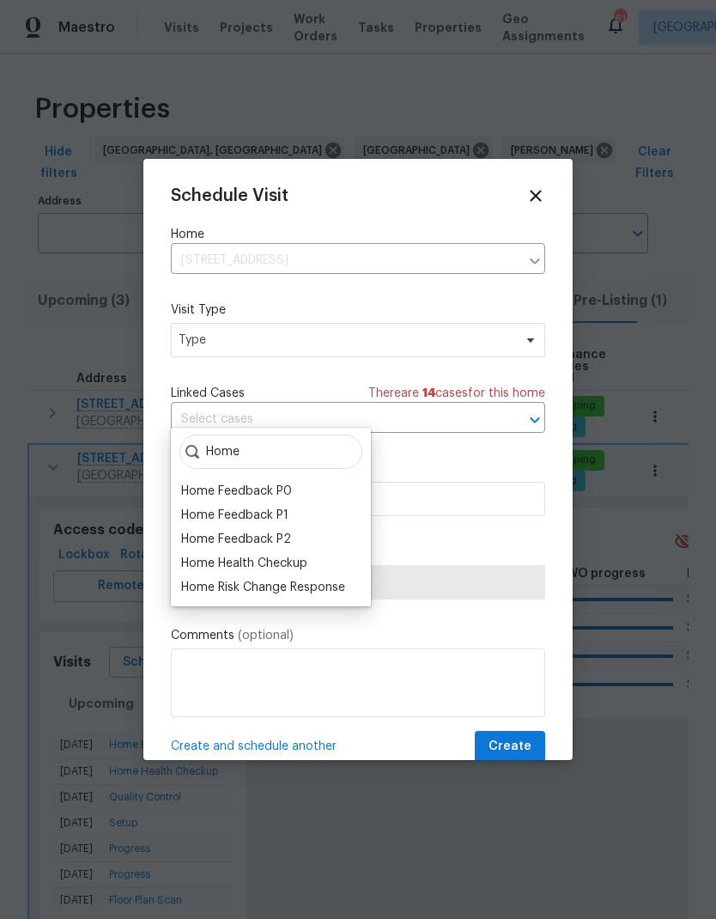
type input "Home"
click at [196, 555] on div "Home Health Checkup" at bounding box center [244, 563] width 126 height 17
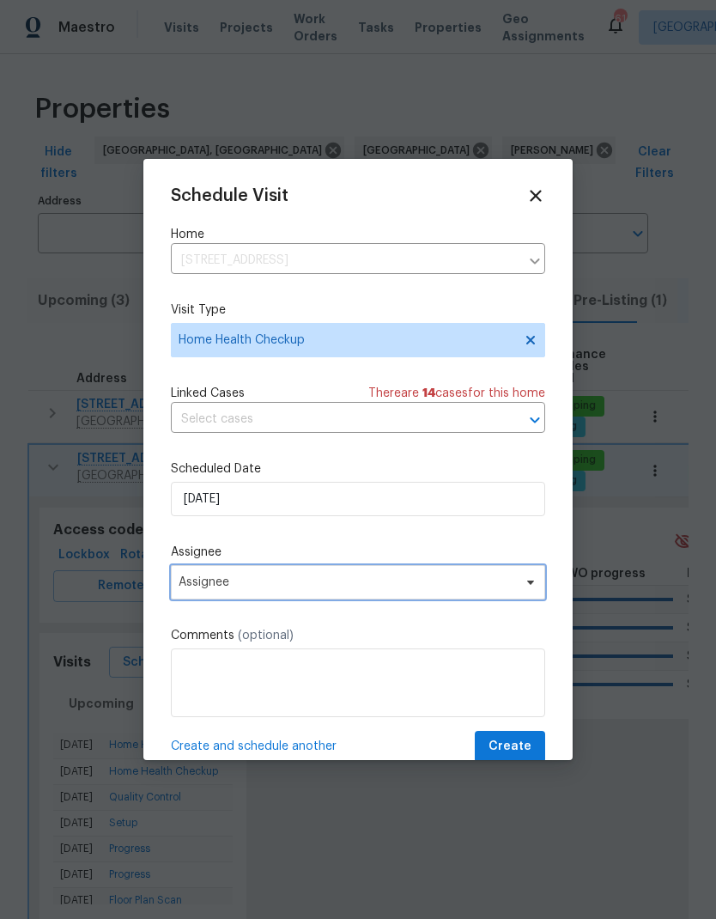
click at [192, 583] on span "Assignee" at bounding box center [347, 583] width 337 height 14
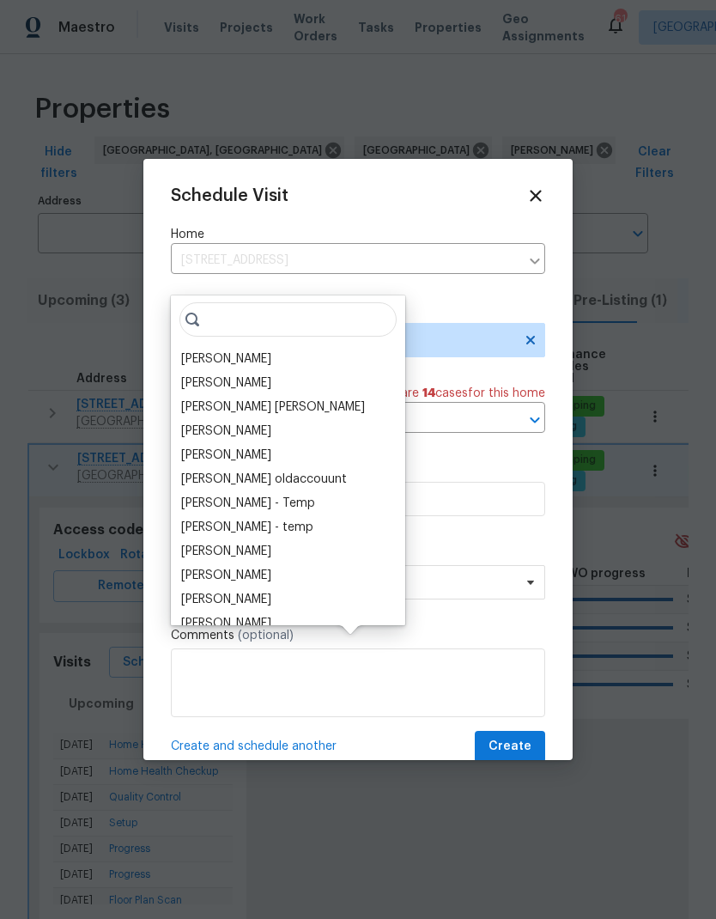
click at [196, 350] on div "[PERSON_NAME]" at bounding box center [226, 358] width 90 height 17
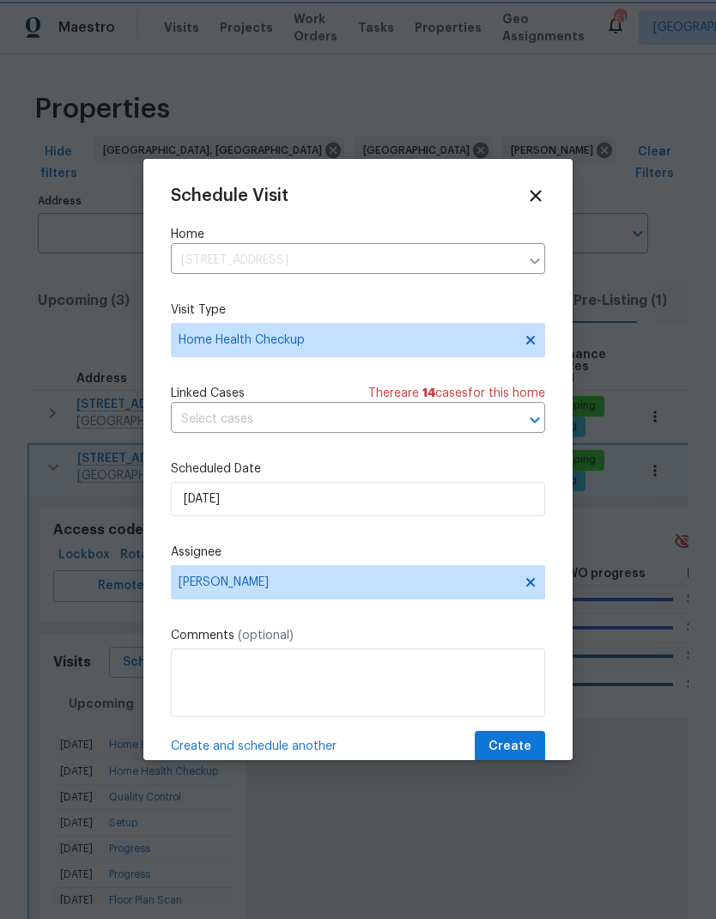
click at [519, 744] on span "Create" at bounding box center [510, 746] width 43 height 21
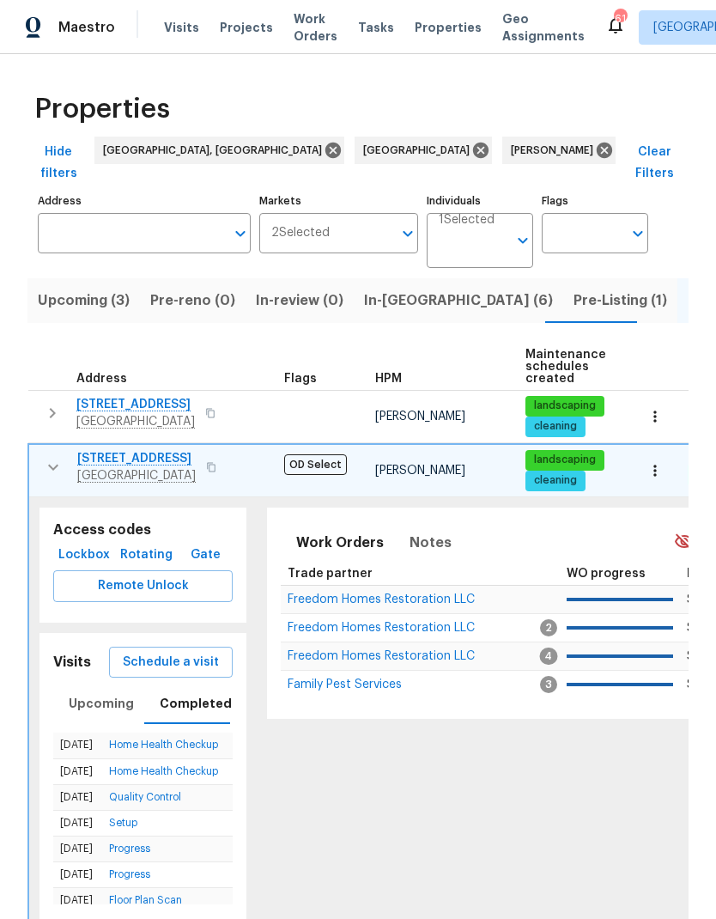
click at [50, 457] on icon "button" at bounding box center [53, 467] width 21 height 21
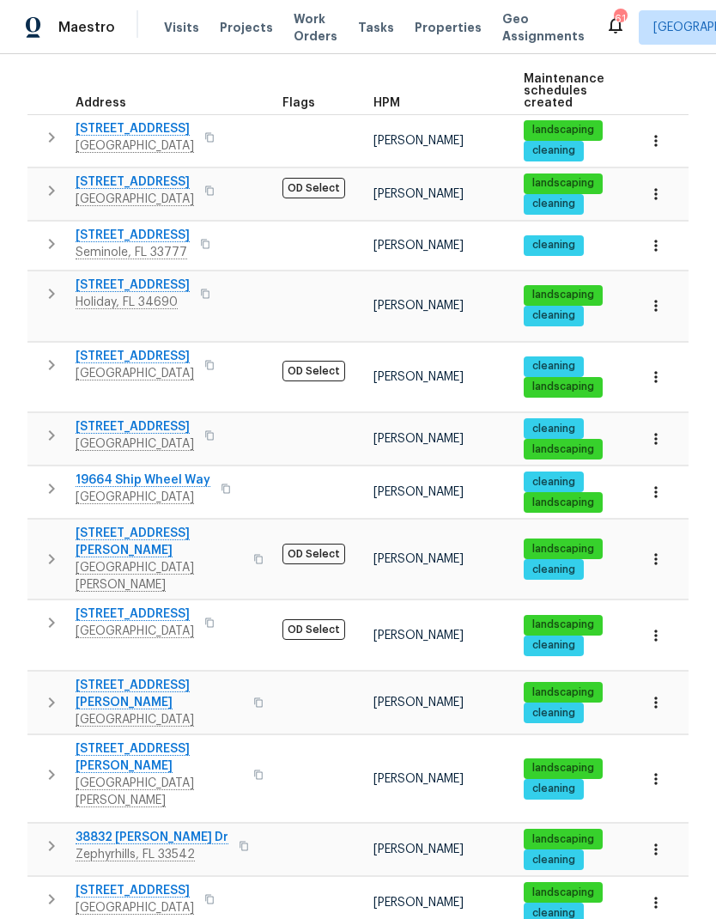
scroll to position [274, 0]
